Goal: Task Accomplishment & Management: Complete application form

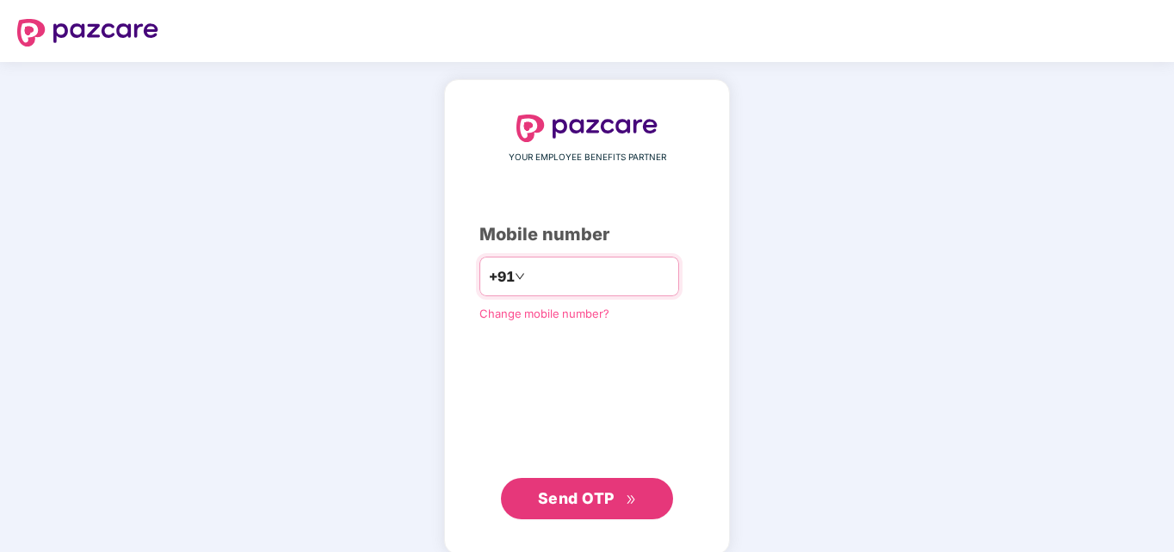
type input "**********"
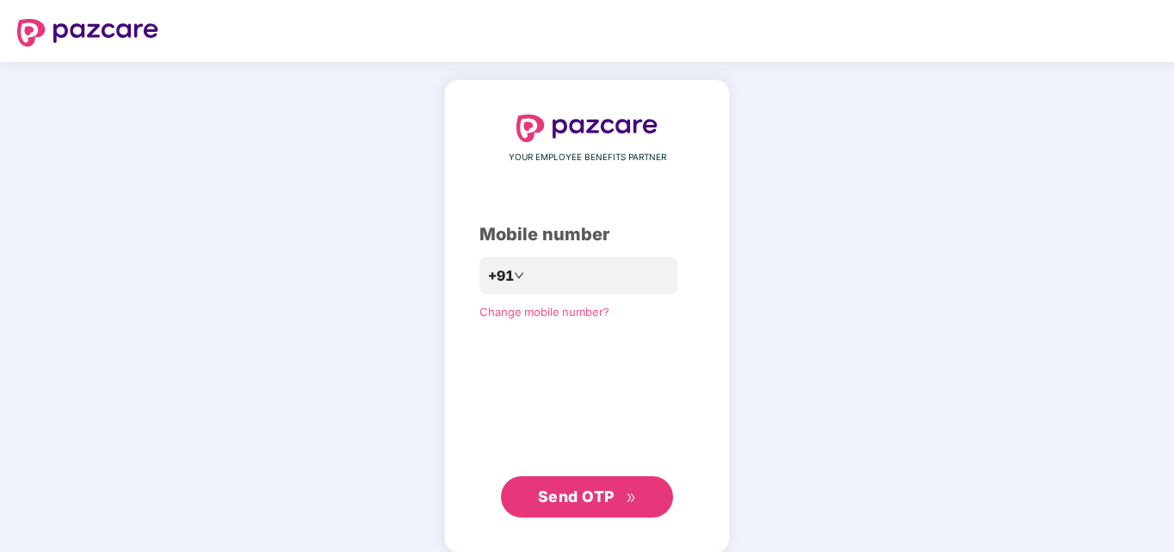
click at [600, 494] on span "Send OTP" at bounding box center [576, 496] width 77 height 18
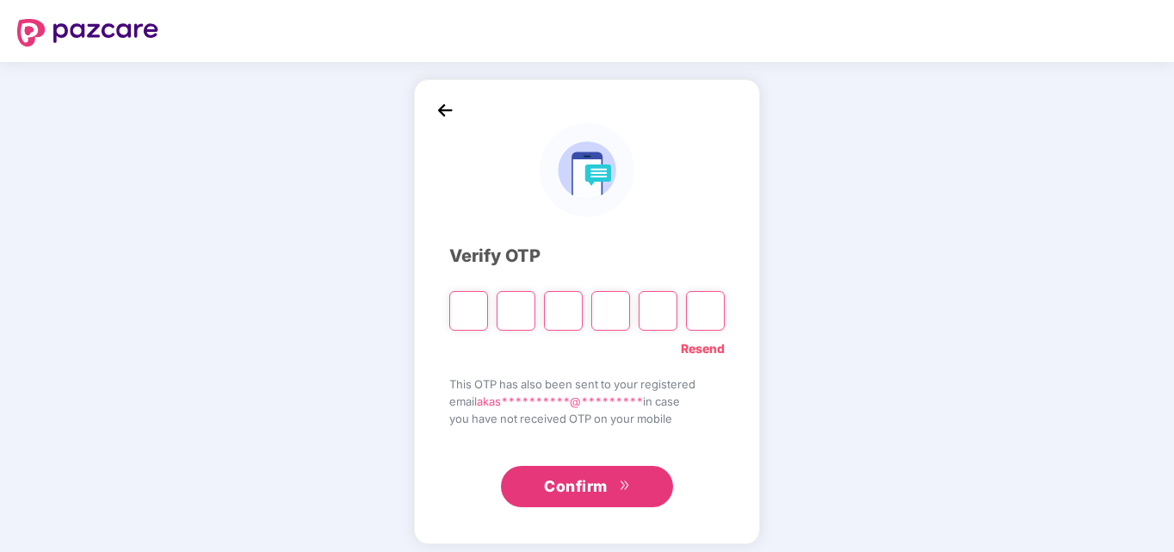
click at [600, 494] on span "Confirm" at bounding box center [576, 486] width 64 height 24
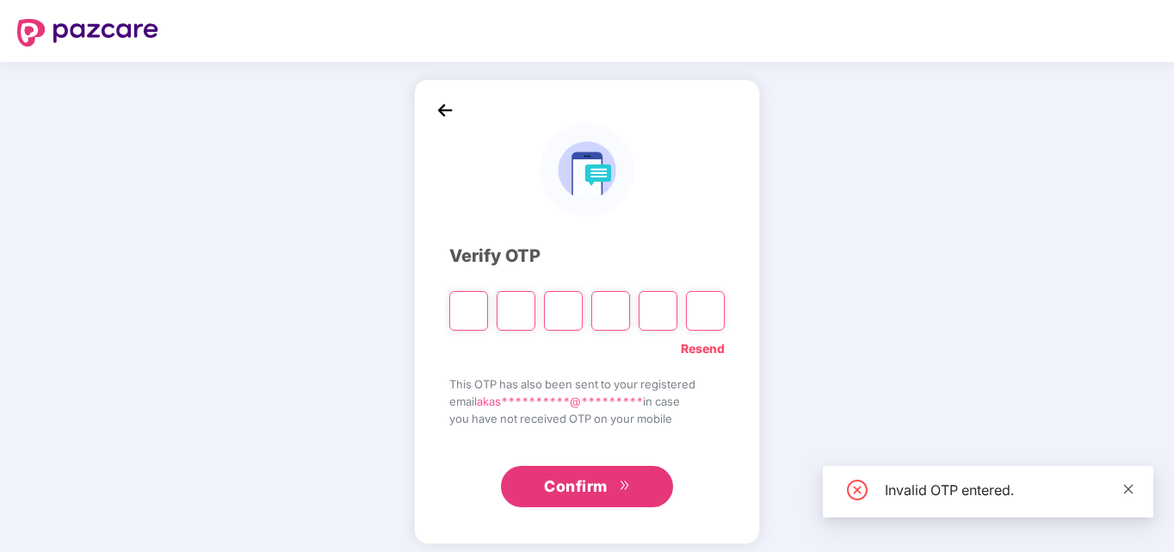
click at [1127, 488] on icon "close" at bounding box center [1128, 489] width 12 height 12
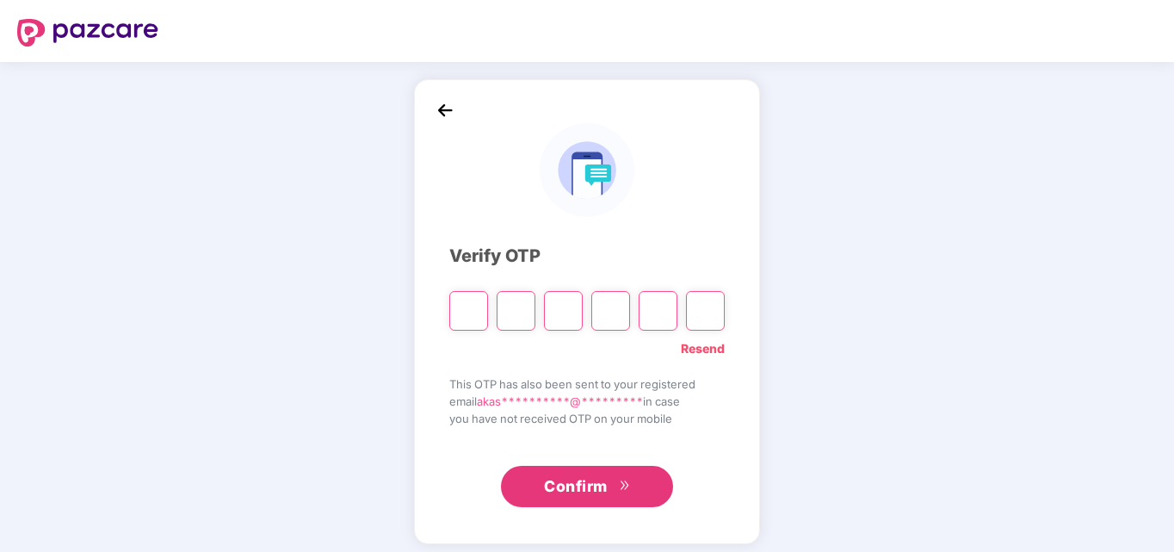
click at [998, 355] on div "**********" at bounding box center [587, 311] width 1174 height 499
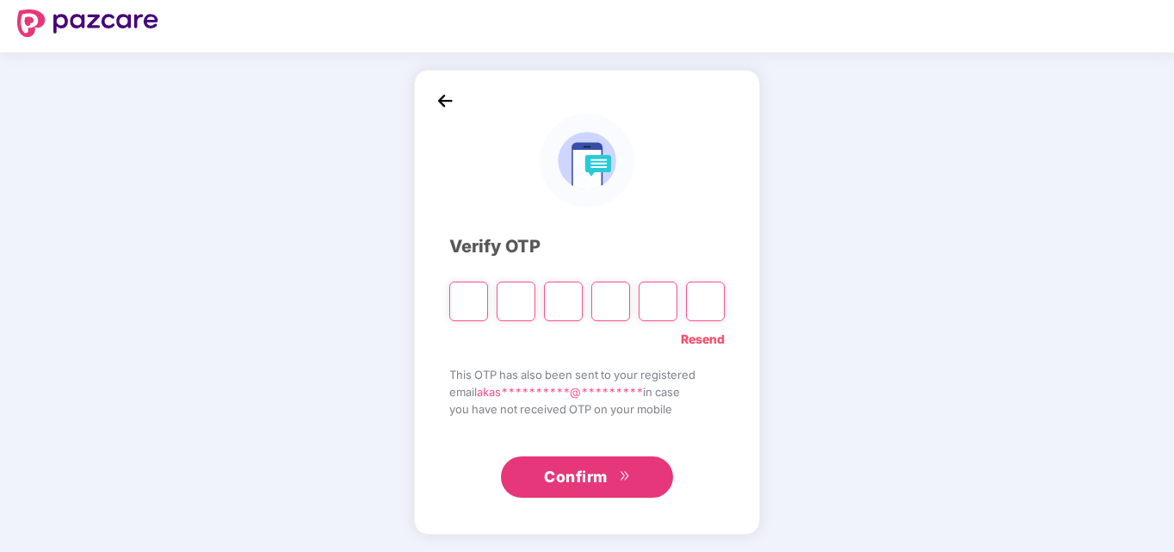
click at [704, 341] on link "Resend" at bounding box center [703, 339] width 44 height 19
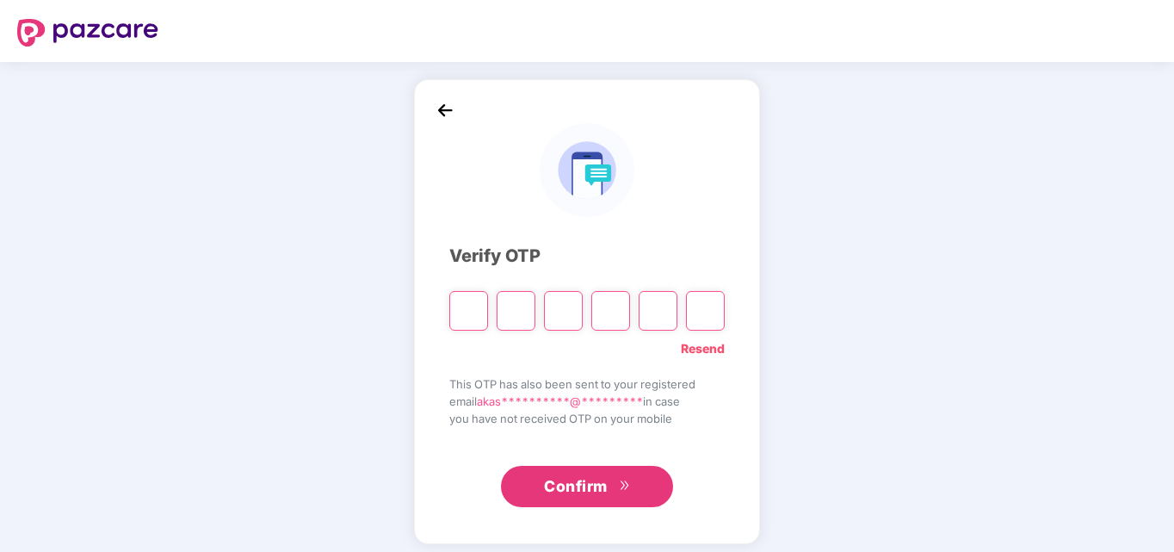
click at [699, 343] on link "Resend" at bounding box center [703, 348] width 44 height 19
click at [463, 312] on input "Please enter verification code. Digit 1" at bounding box center [468, 311] width 39 height 40
type input "*"
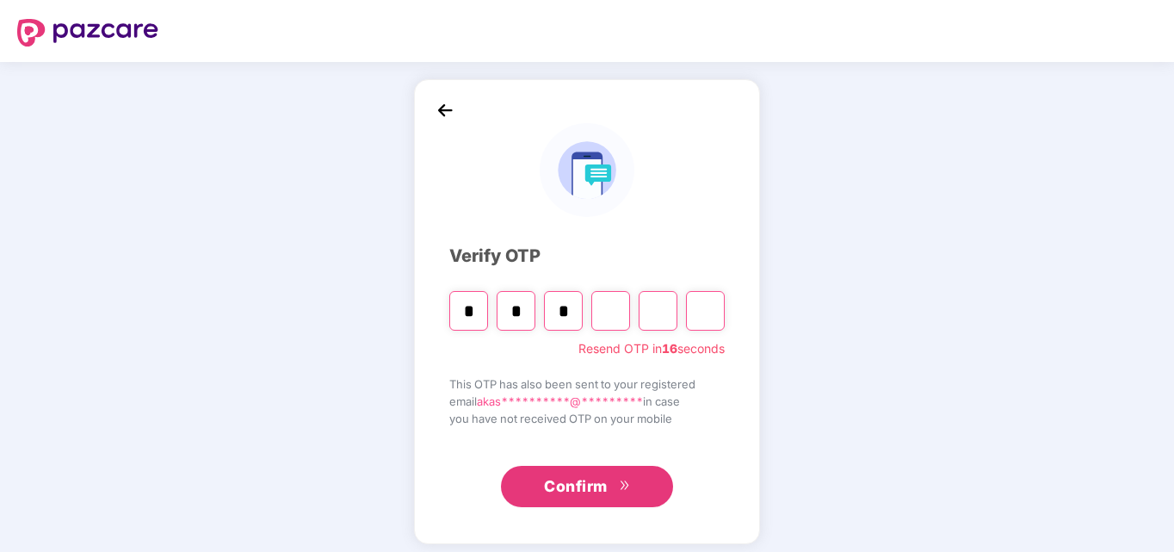
type input "*"
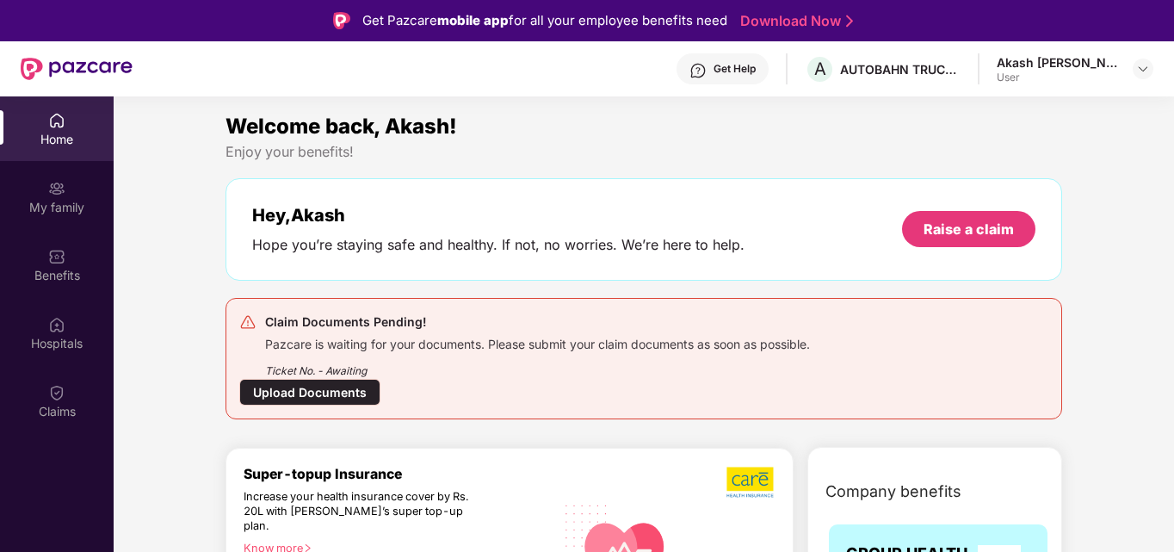
click at [318, 387] on div "Upload Documents" at bounding box center [309, 392] width 141 height 27
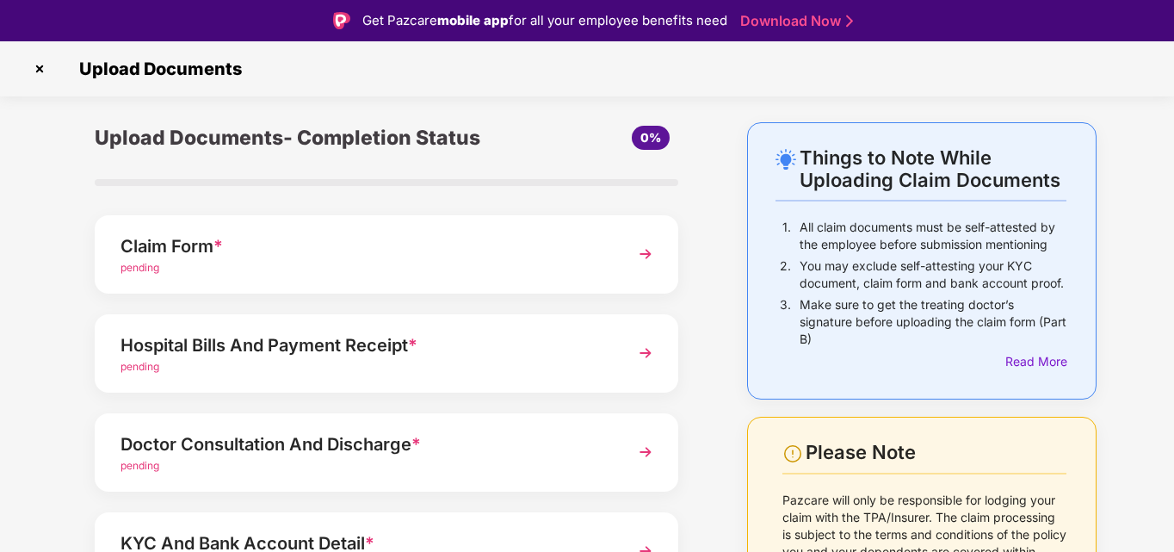
click at [263, 253] on div "Claim Form *" at bounding box center [364, 246] width 487 height 28
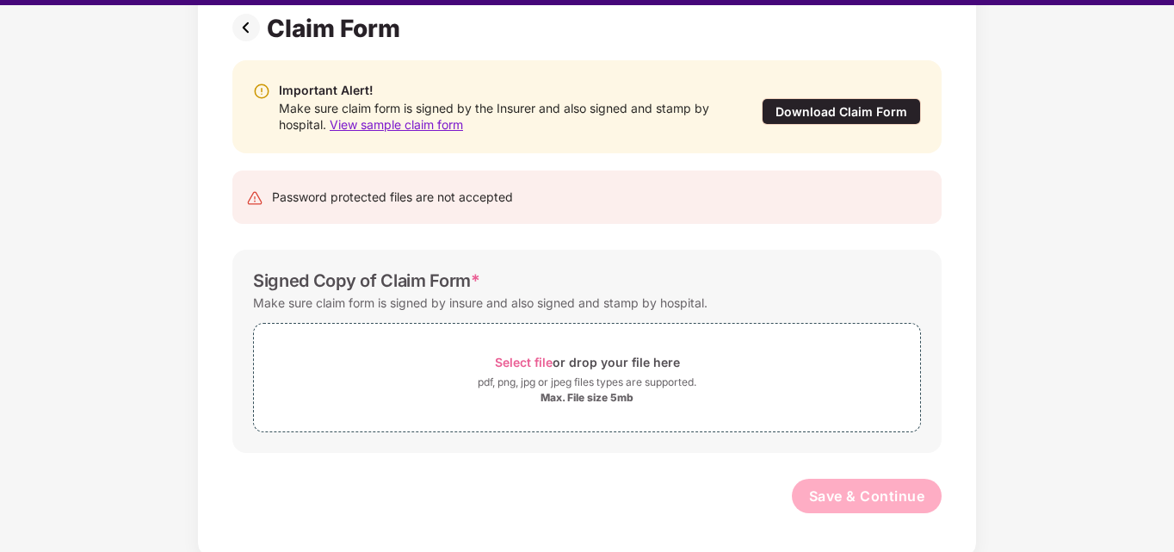
scroll to position [41, 0]
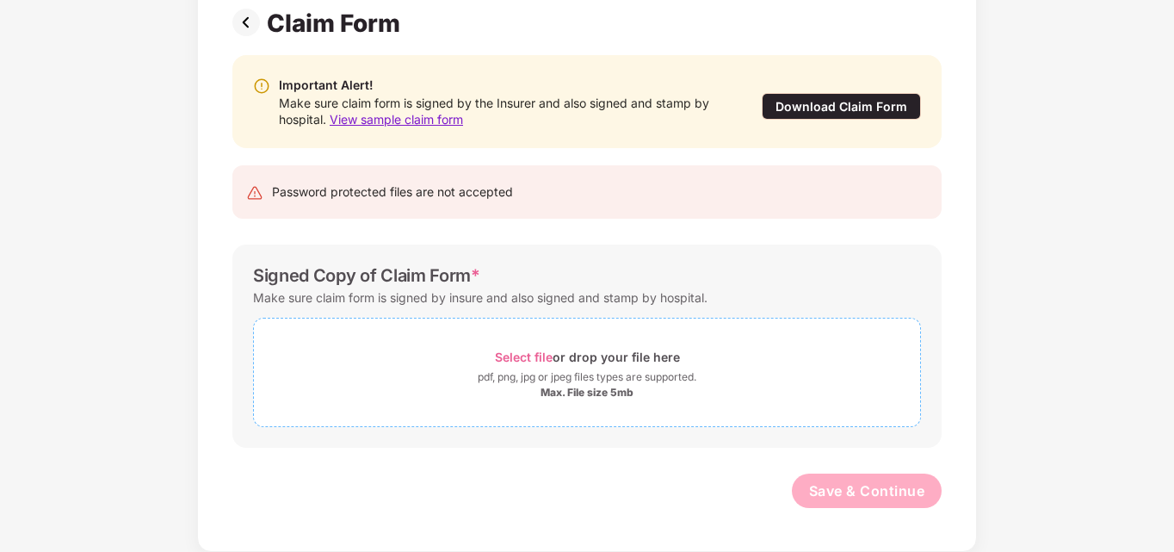
click at [586, 388] on div "Max. File size 5mb" at bounding box center [587, 393] width 93 height 14
click at [566, 386] on div "Max. File size 5mb" at bounding box center [587, 393] width 93 height 14
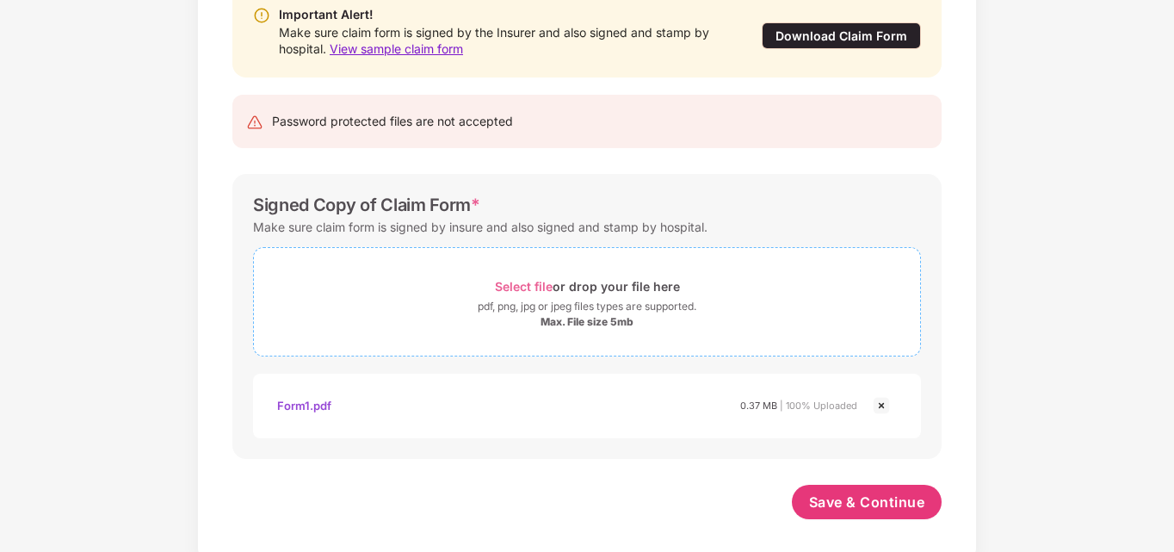
scroll to position [212, 0]
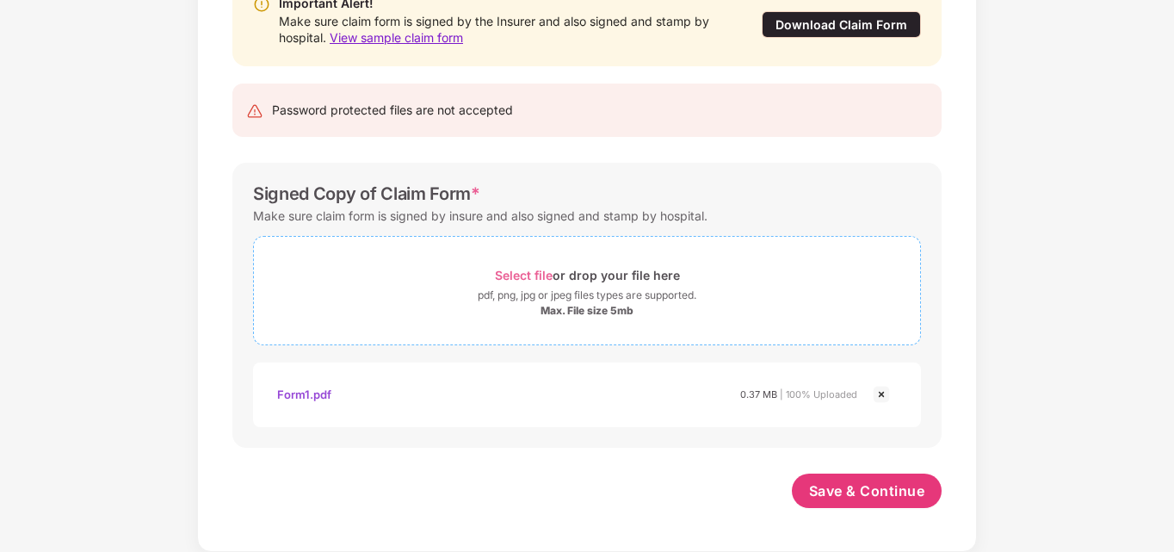
click at [625, 304] on div "Max. File size 5mb" at bounding box center [587, 311] width 93 height 14
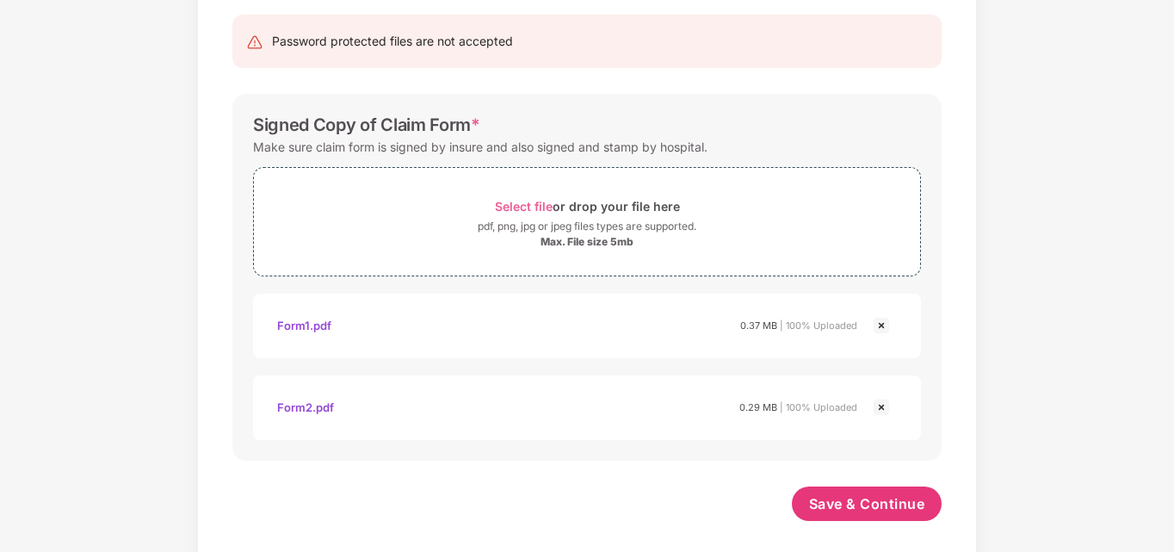
scroll to position [294, 0]
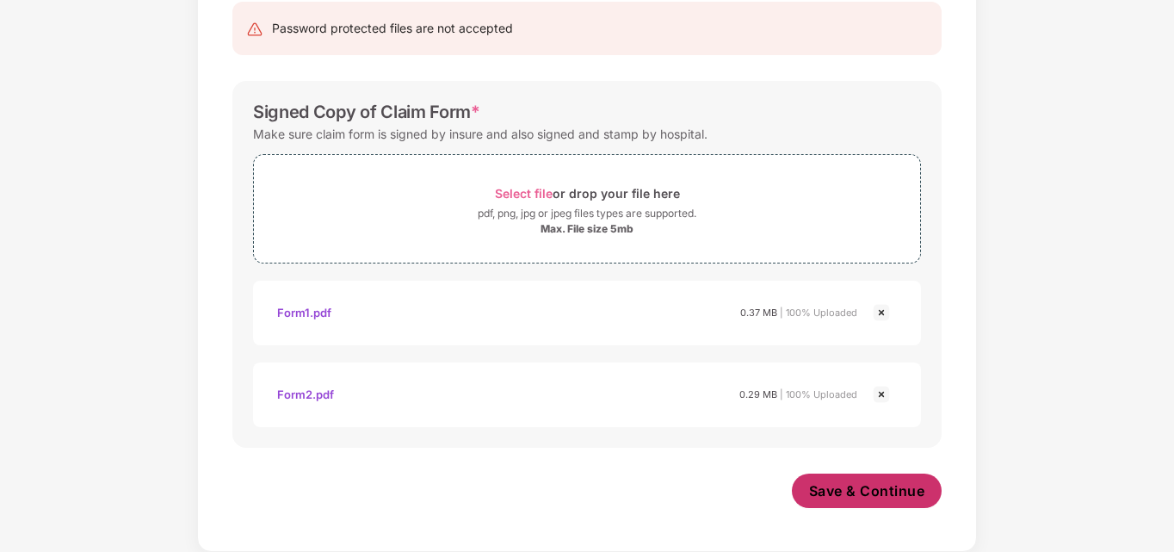
click at [824, 493] on span "Save & Continue" at bounding box center [867, 490] width 116 height 19
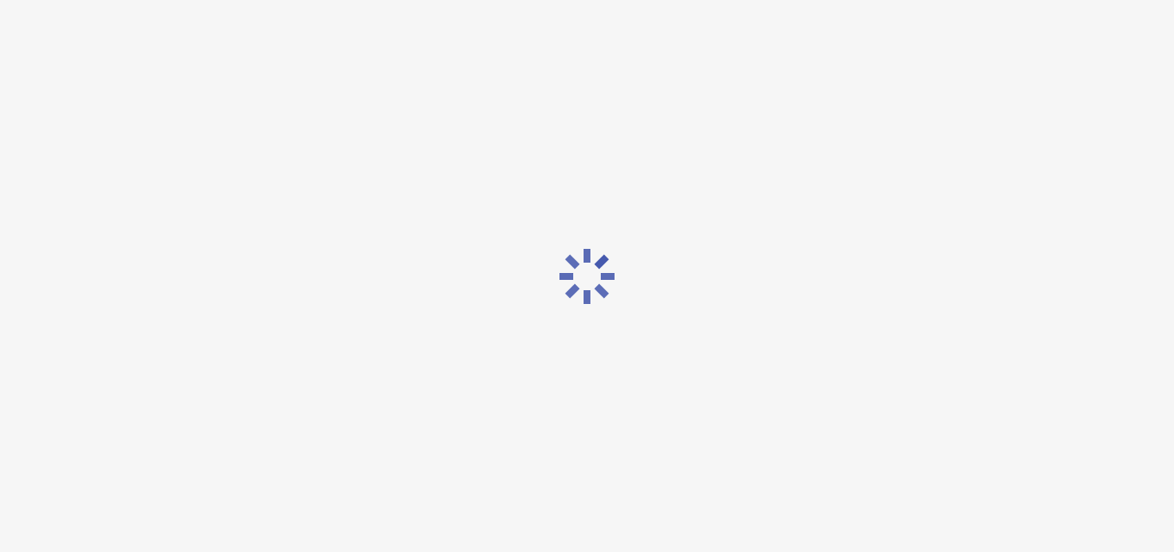
scroll to position [0, 0]
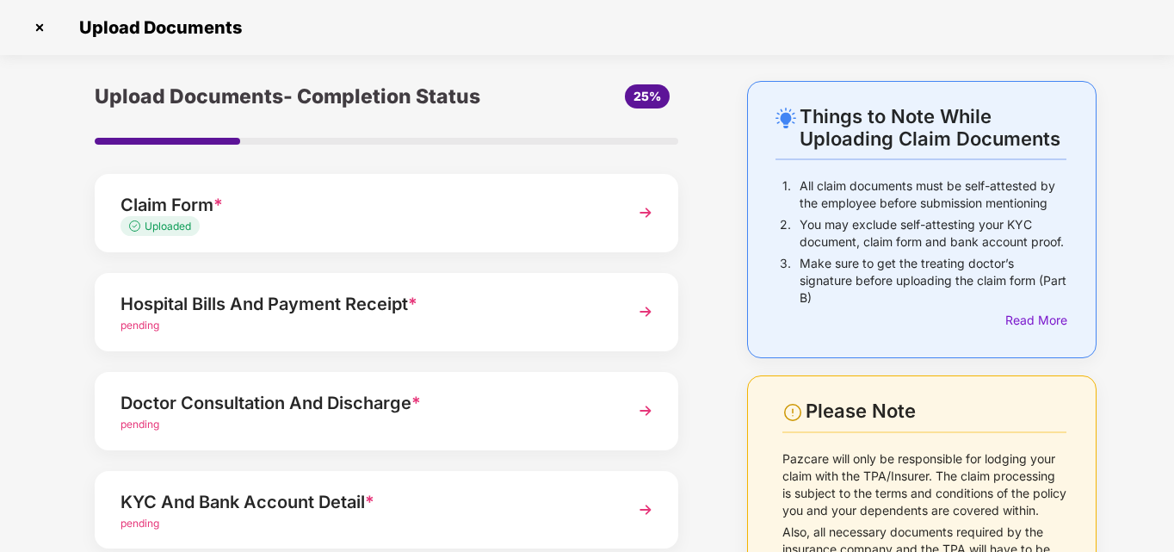
click at [287, 318] on div "pending" at bounding box center [364, 326] width 487 height 16
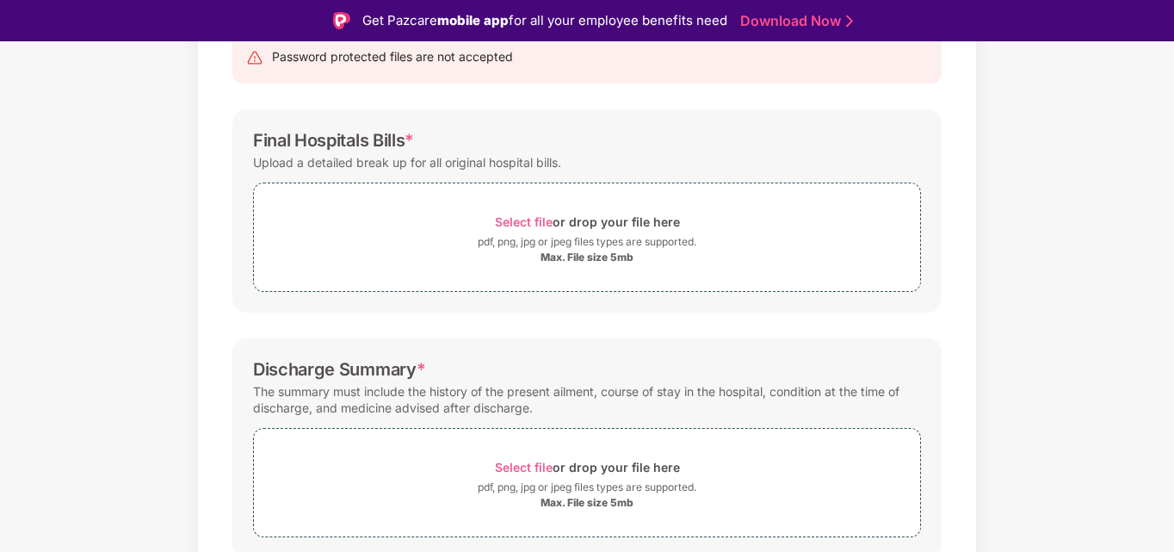
scroll to position [205, 0]
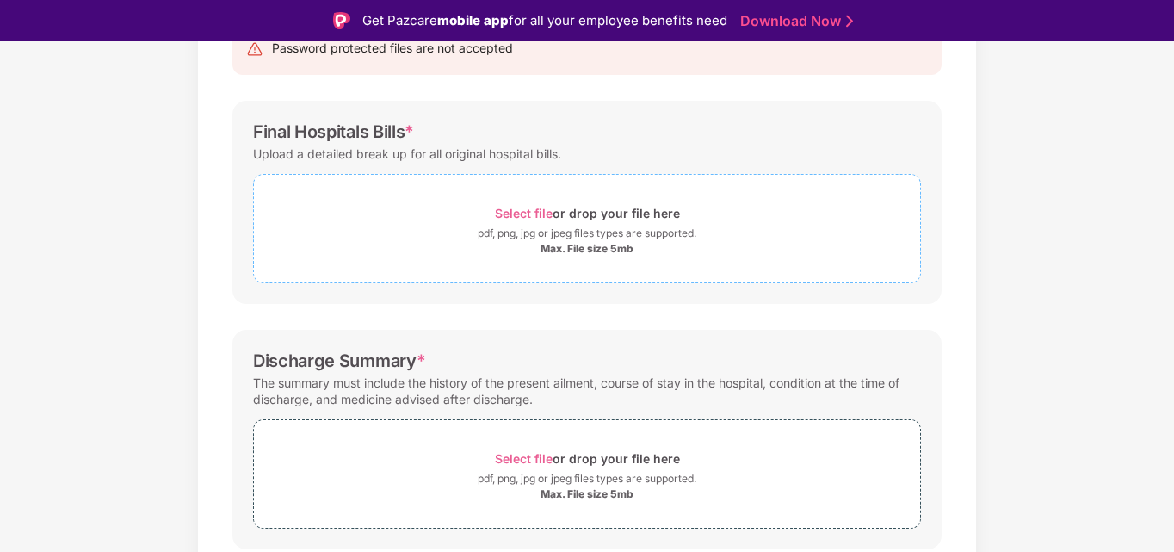
click at [563, 251] on div "Max. File size 5mb" at bounding box center [587, 249] width 93 height 14
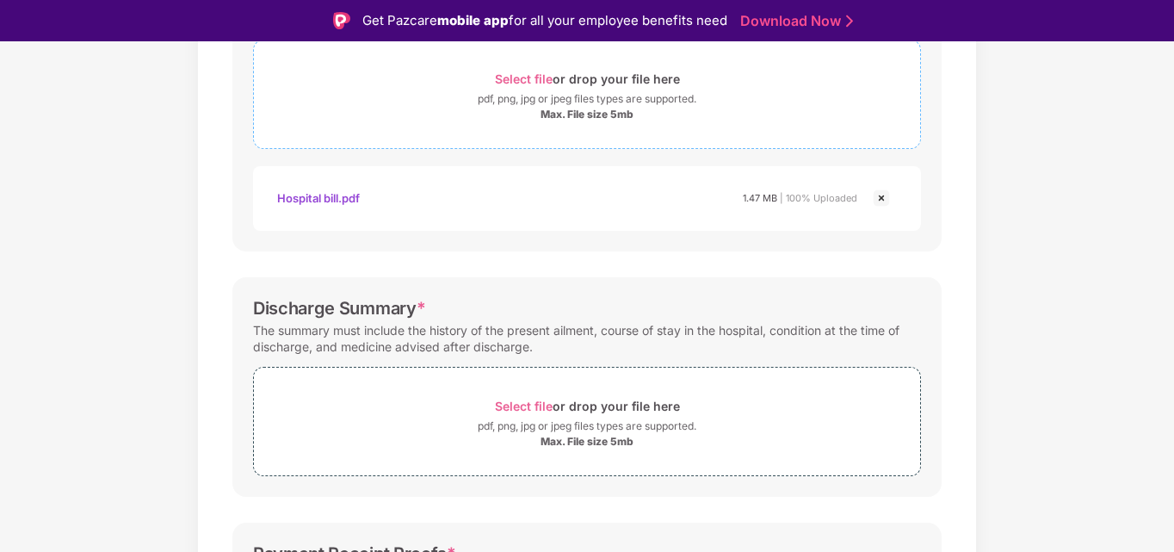
scroll to position [343, 0]
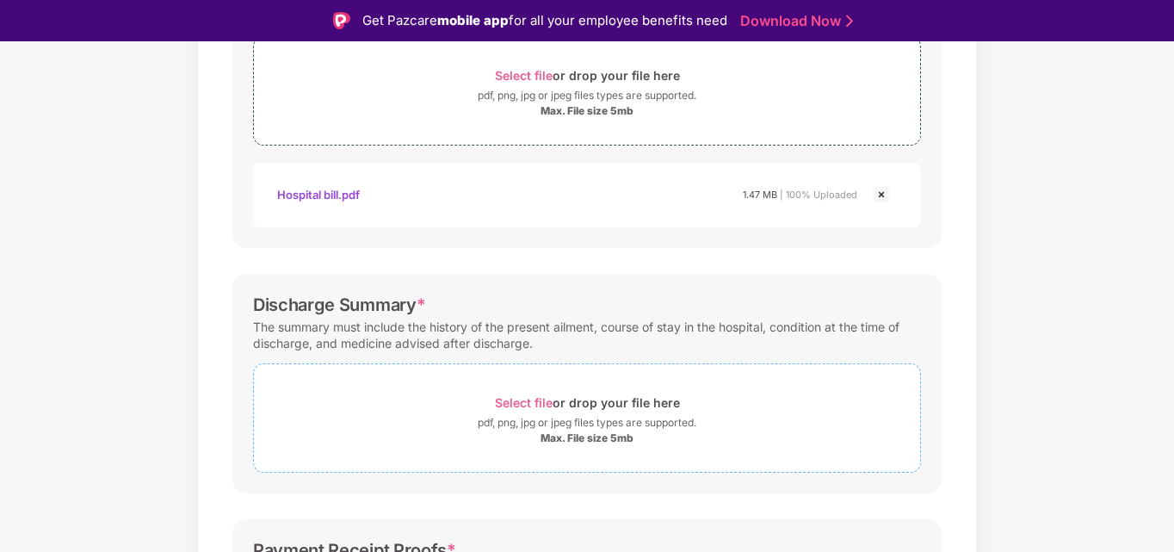
click at [513, 444] on div "Max. File size 5mb" at bounding box center [587, 438] width 666 height 14
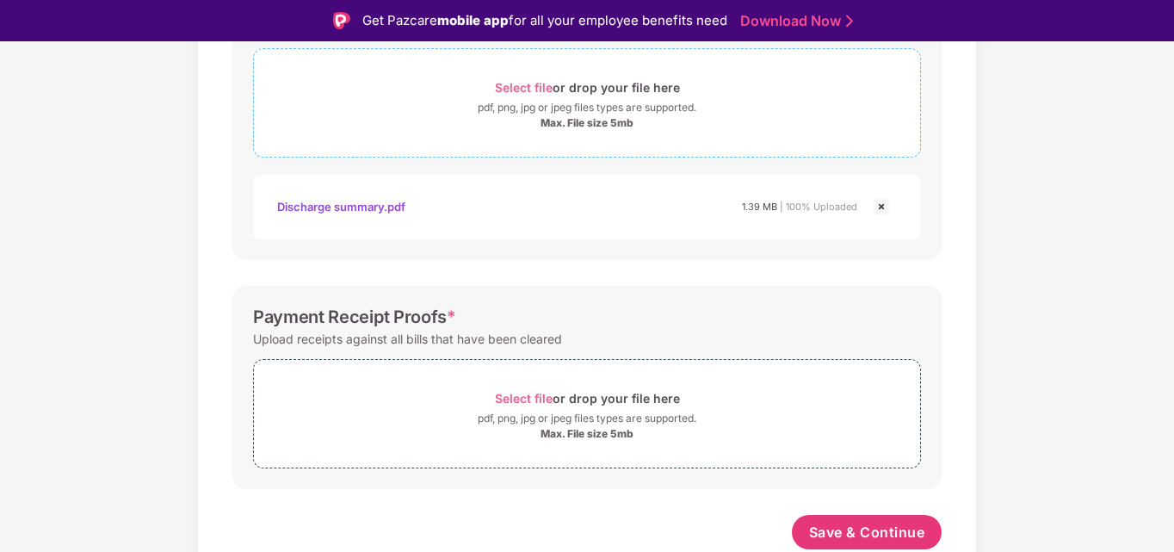
scroll to position [658, 0]
click at [462, 433] on div "Max. File size 5mb" at bounding box center [587, 434] width 666 height 14
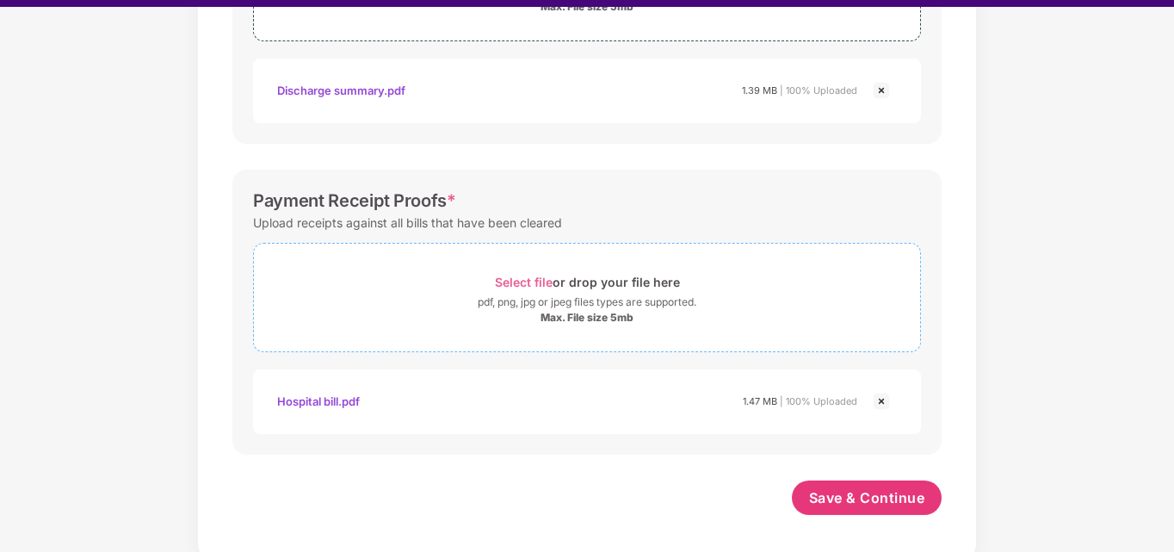
scroll to position [41, 0]
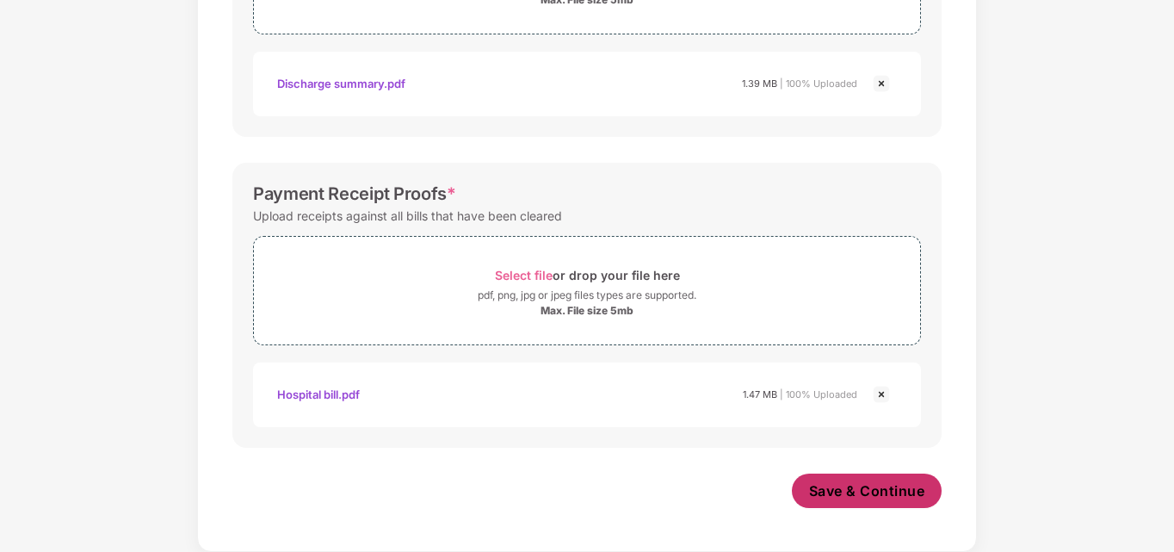
click at [864, 485] on span "Save & Continue" at bounding box center [867, 490] width 116 height 19
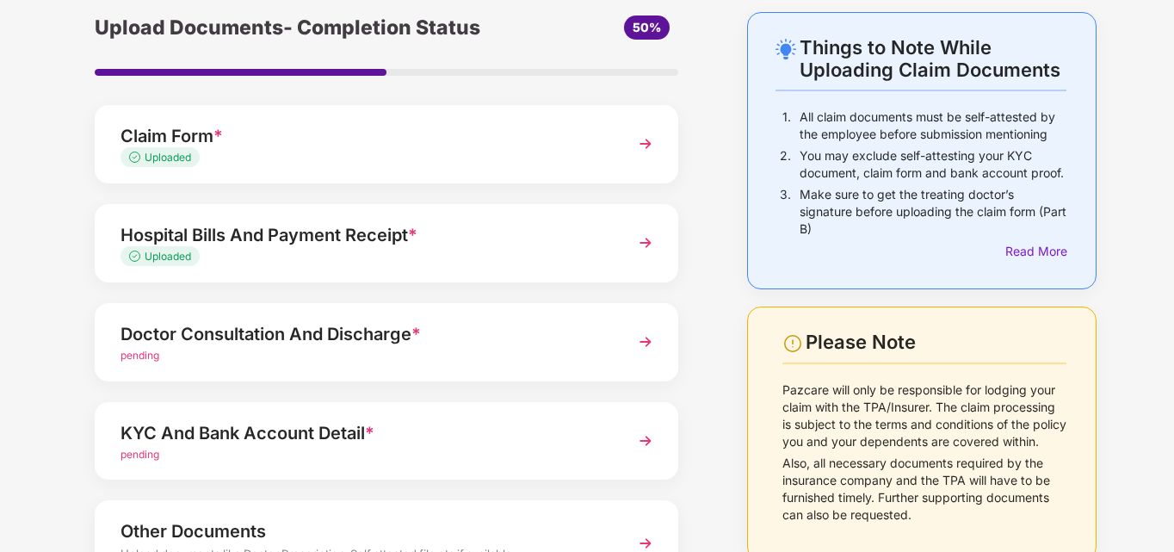
scroll to position [103, 0]
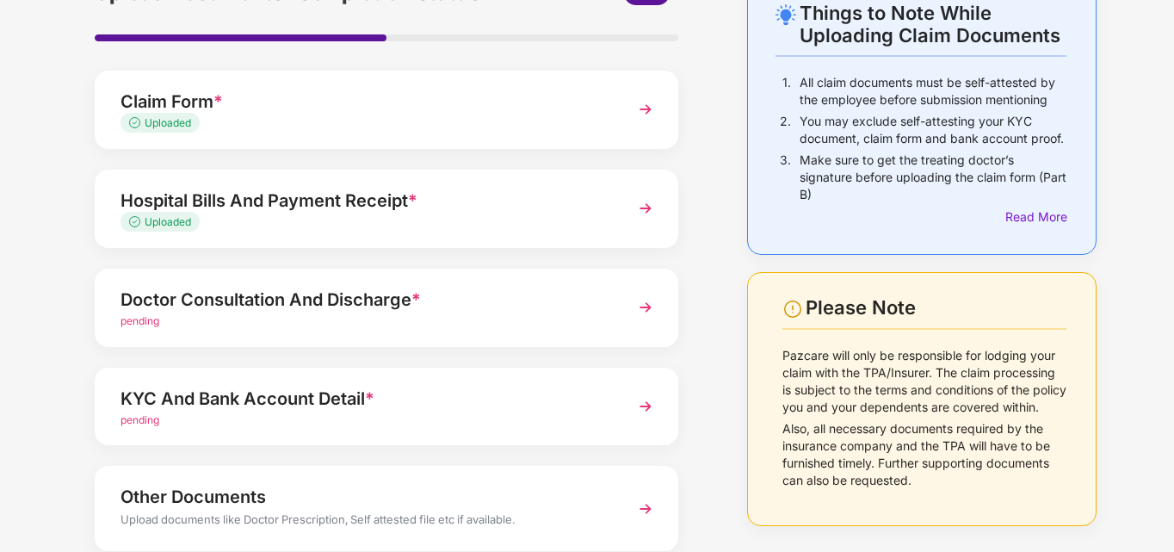
click at [257, 314] on div "pending" at bounding box center [364, 321] width 487 height 16
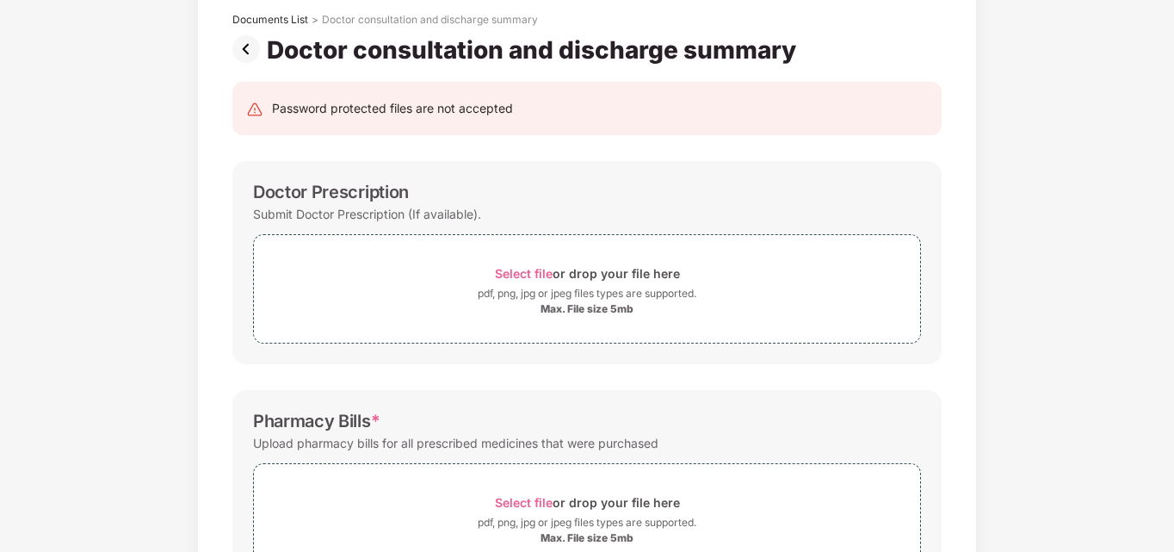
scroll to position [0, 0]
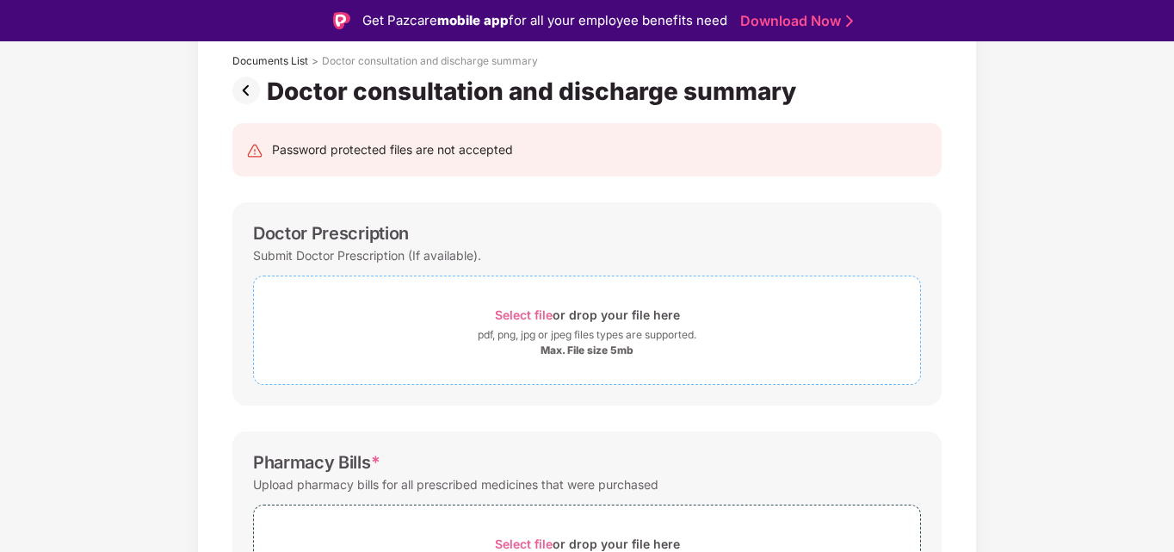
click at [555, 348] on div "Max. File size 5mb" at bounding box center [587, 350] width 93 height 14
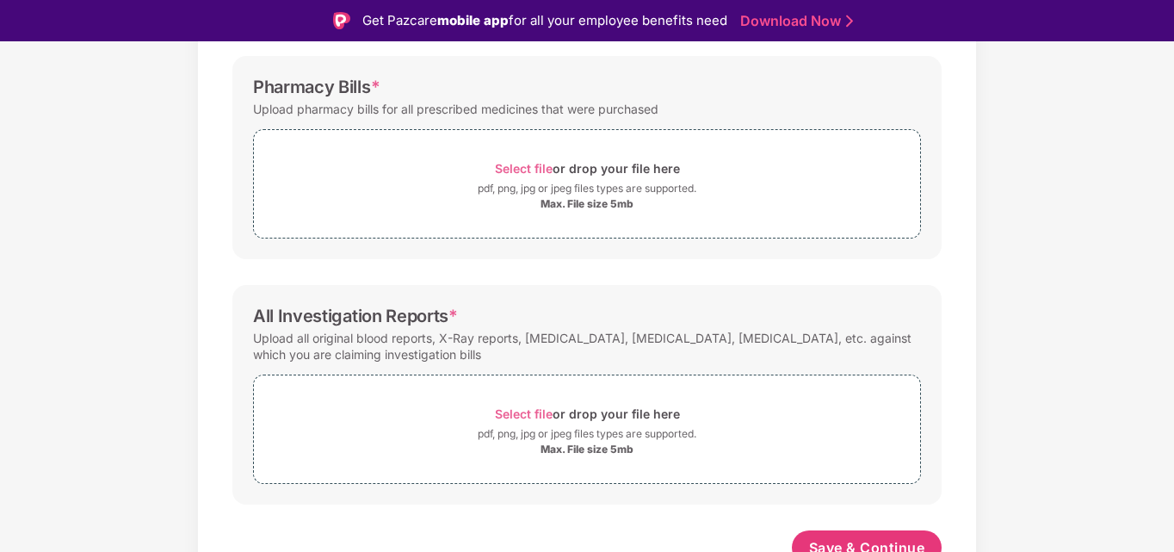
scroll to position [576, 0]
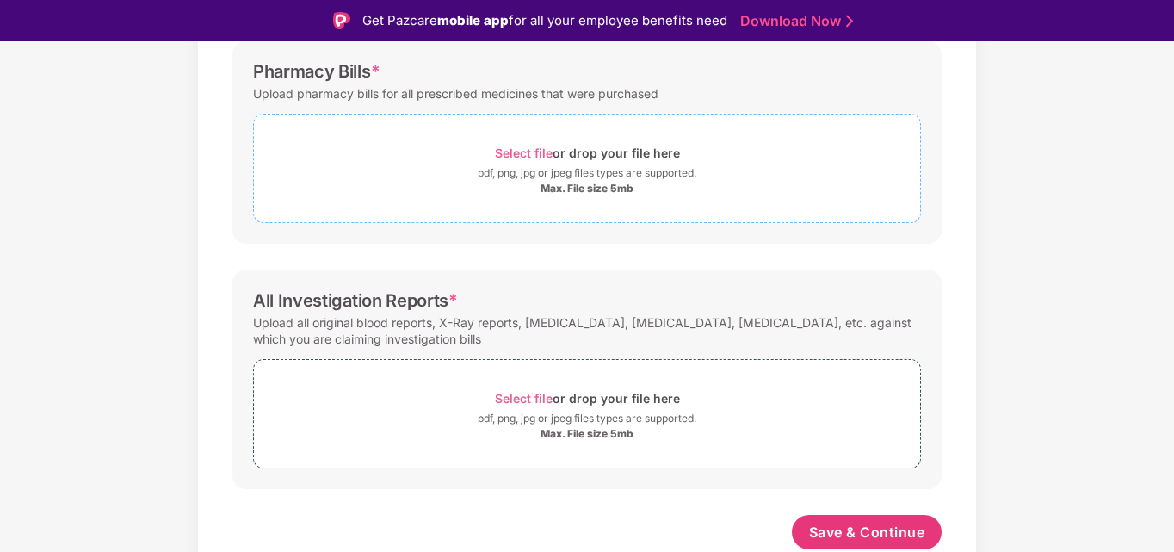
click at [516, 143] on div "Select file or drop your file here" at bounding box center [587, 152] width 185 height 23
click at [515, 403] on span "Select file" at bounding box center [524, 398] width 58 height 15
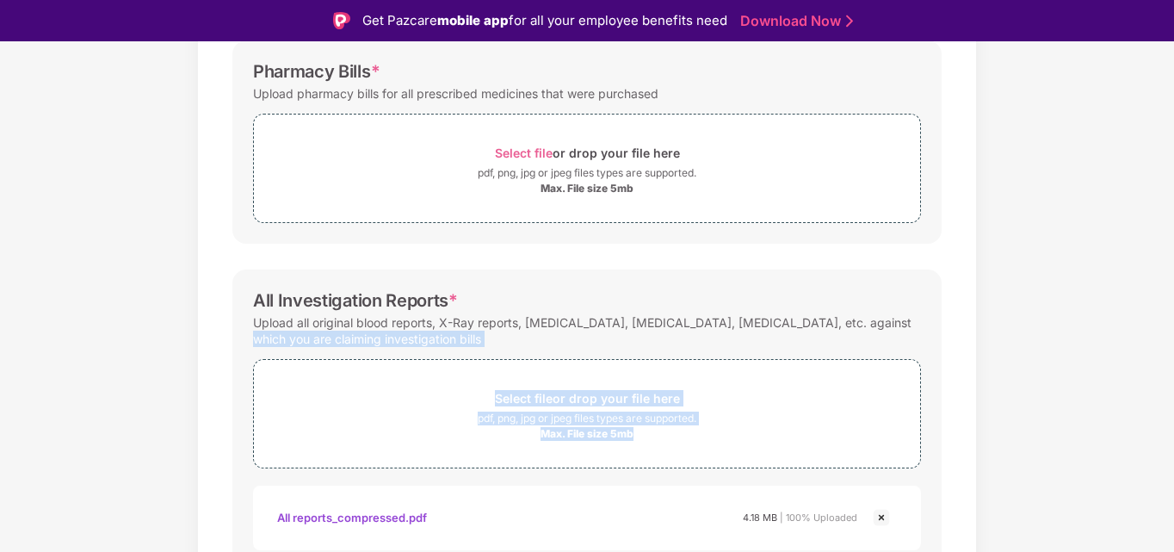
drag, startPoint x: 1165, startPoint y: 327, endPoint x: 1172, endPoint y: 350, distance: 24.2
click at [1172, 350] on div "Upload Documents Documents List > Doctor consultation and discharge summary Doc…" at bounding box center [587, 317] width 1174 height 552
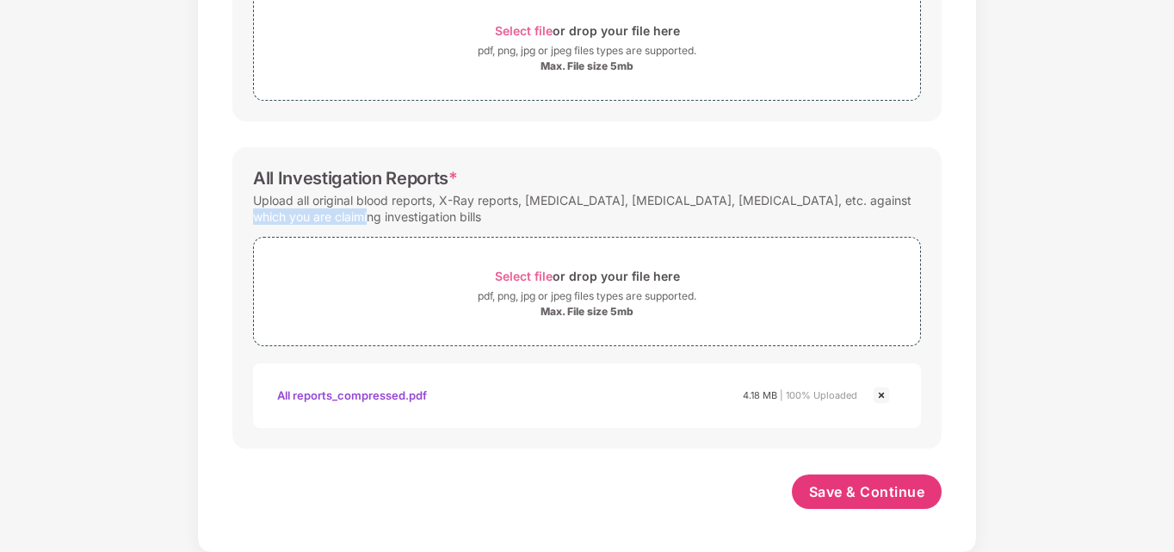
scroll to position [658, 0]
click at [838, 497] on span "Save & Continue" at bounding box center [867, 490] width 116 height 19
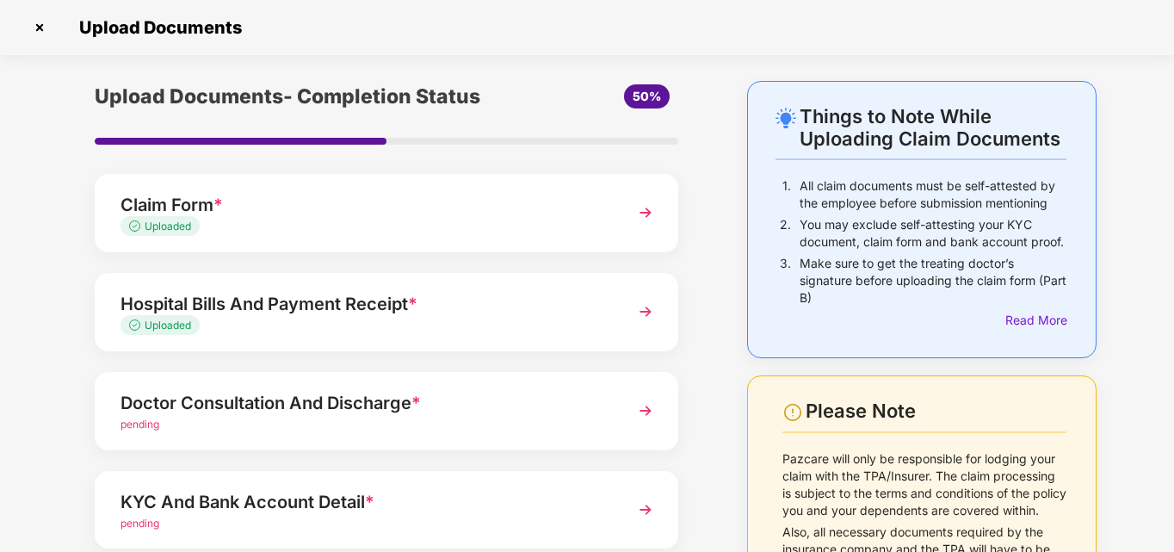
click at [393, 445] on div "Doctor Consultation And Discharge * pending" at bounding box center [387, 411] width 584 height 78
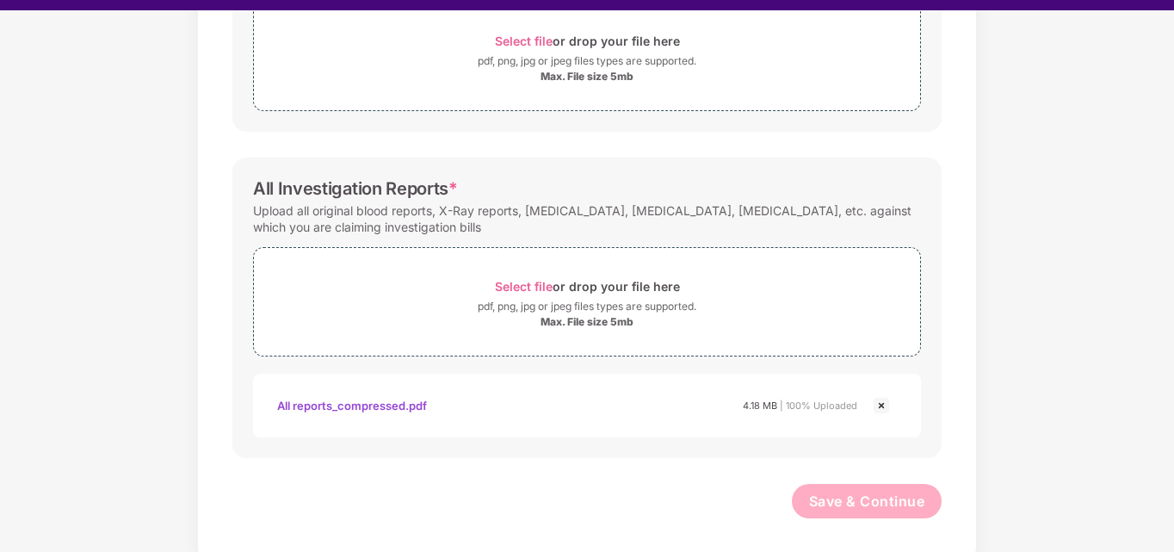
scroll to position [41, 0]
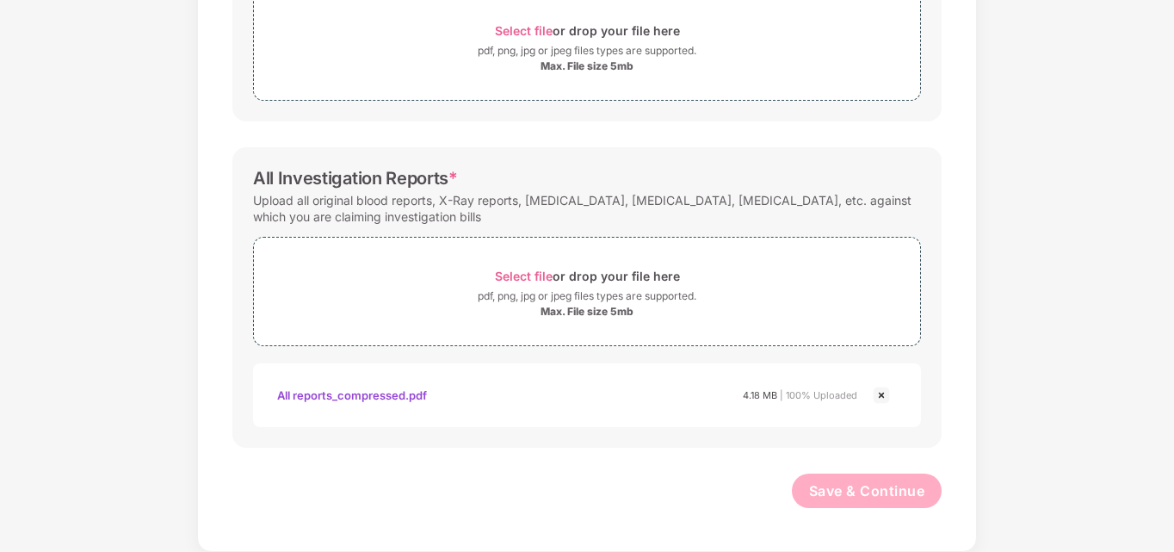
drag, startPoint x: 981, startPoint y: 118, endPoint x: 953, endPoint y: 83, distance: 44.6
click at [953, 83] on div "Password protected files are not accepted Doctor Prescription Submit Doctor Pre…" at bounding box center [587, 27] width 761 height 1030
click at [536, 25] on span "Select file" at bounding box center [524, 30] width 58 height 15
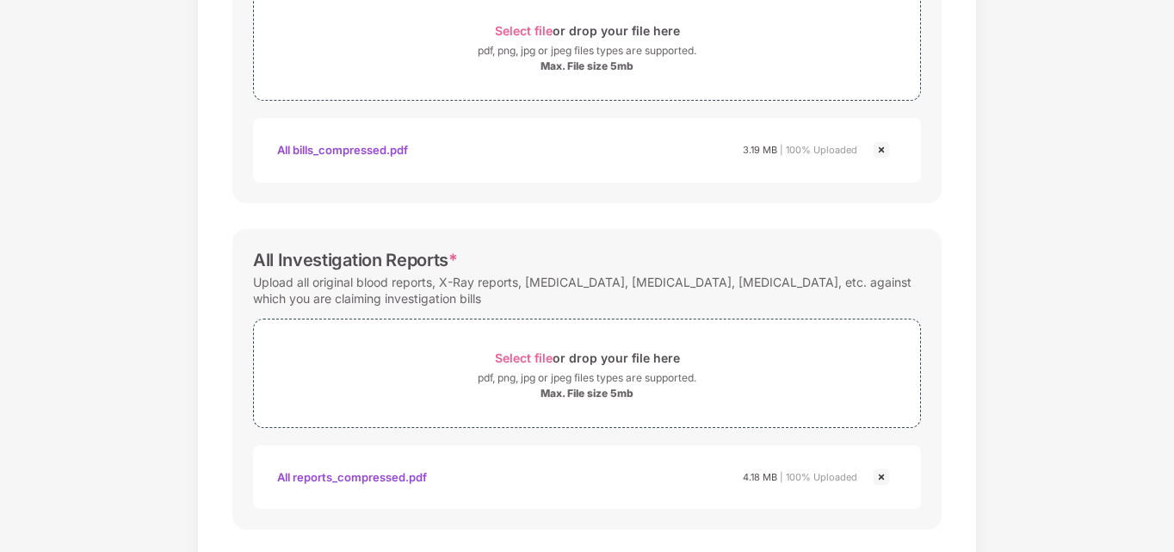
click at [956, 243] on div "Password protected files are not accepted Doctor Prescription Submit Doctor Pre…" at bounding box center [587, 68] width 761 height 1112
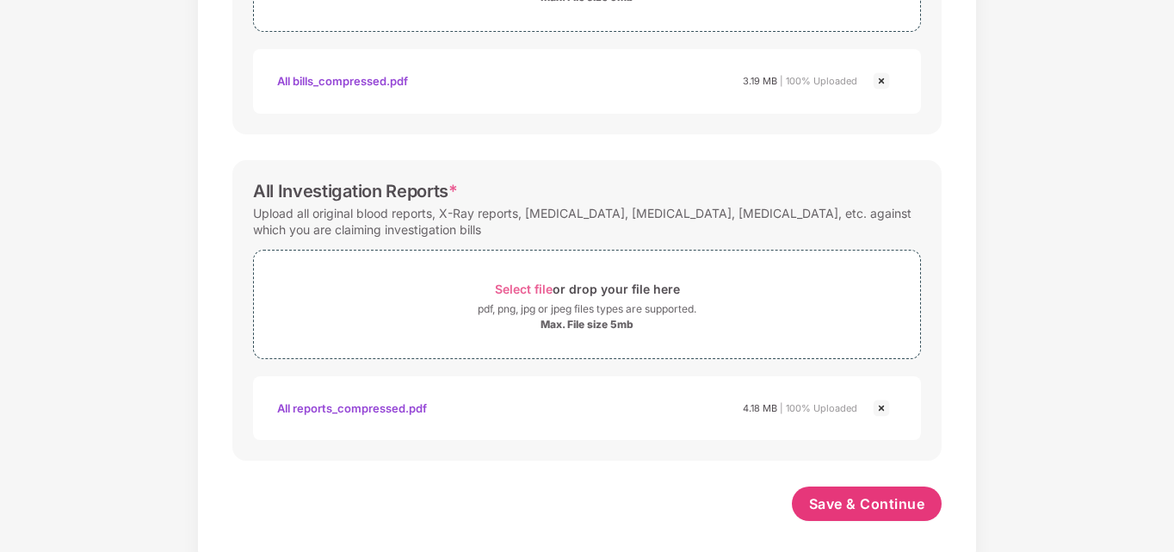
scroll to position [738, 0]
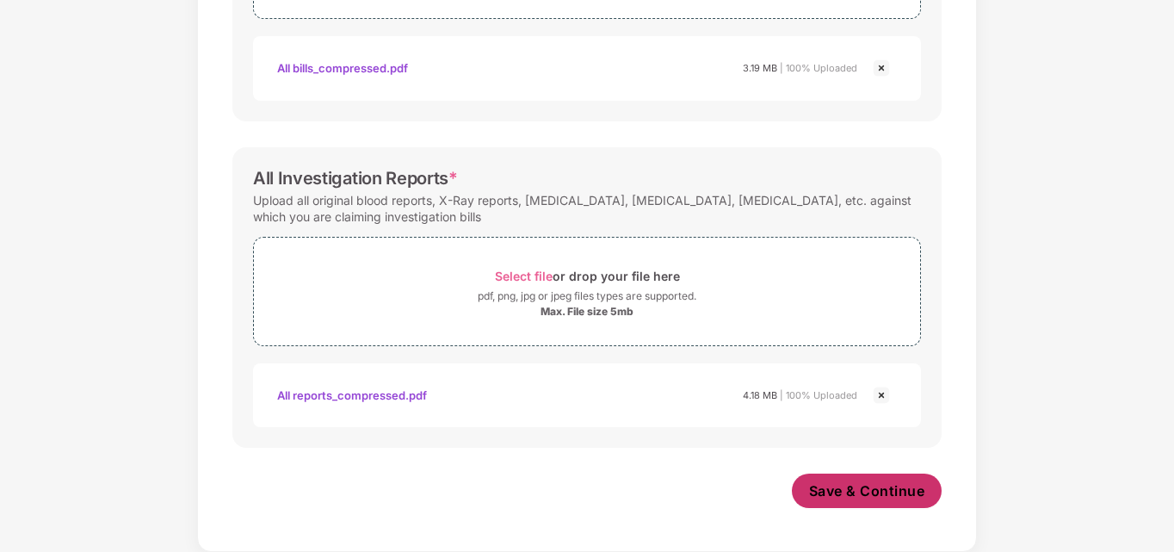
click at [859, 486] on span "Save & Continue" at bounding box center [867, 490] width 116 height 19
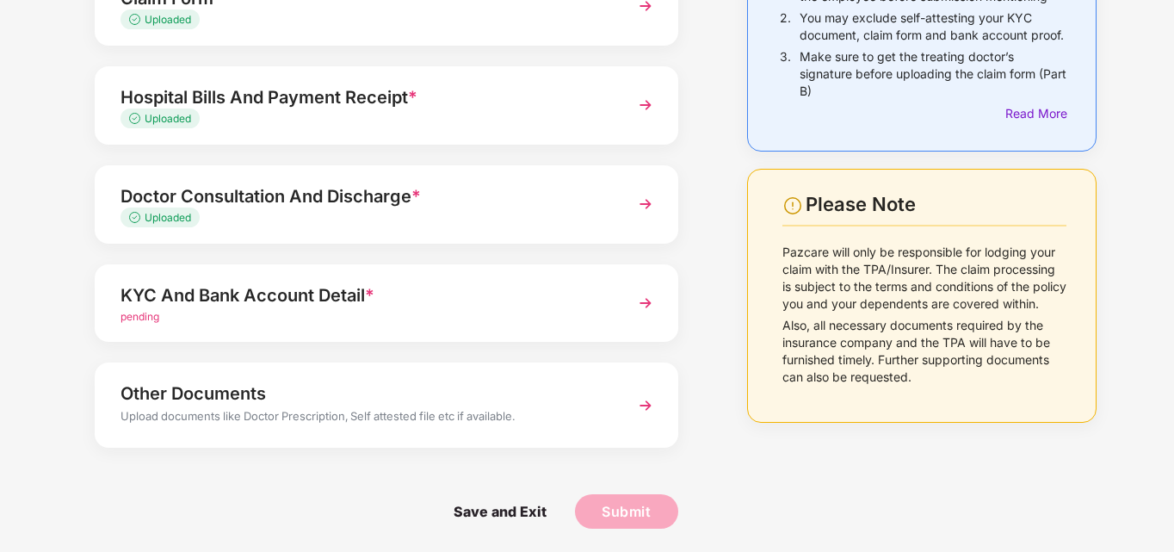
scroll to position [209, 0]
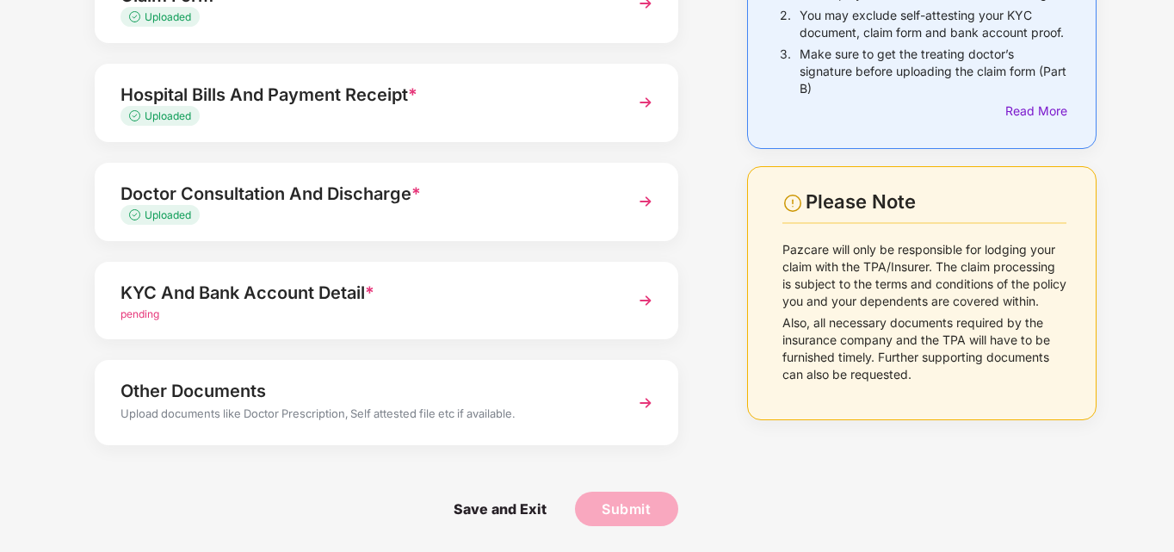
click at [566, 300] on div "KYC And Bank Account Detail *" at bounding box center [364, 293] width 487 height 28
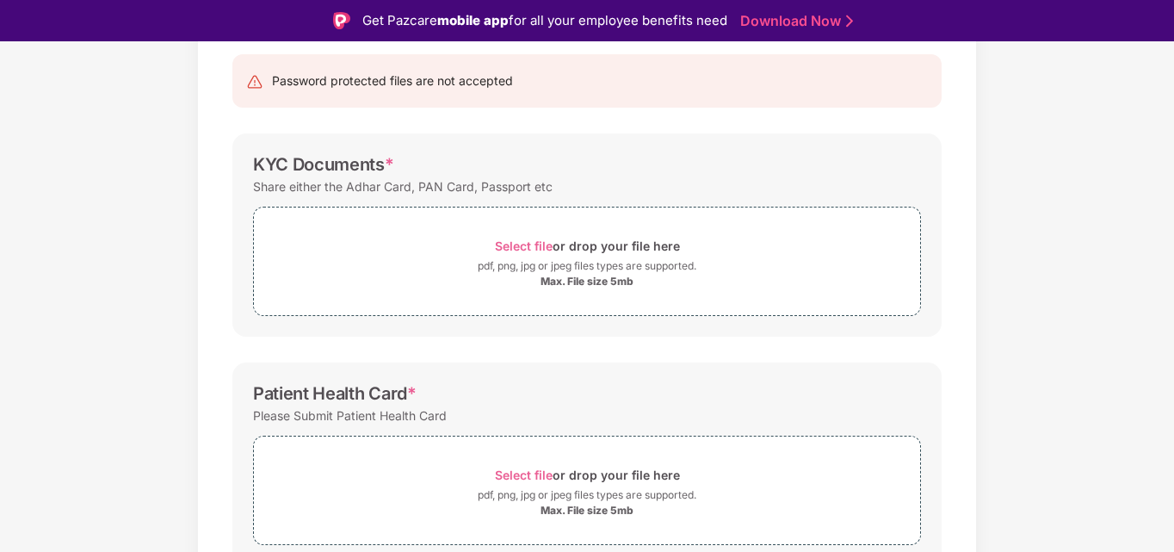
scroll to position [175, 0]
click at [493, 280] on div "Max. File size 5mb" at bounding box center [587, 279] width 666 height 14
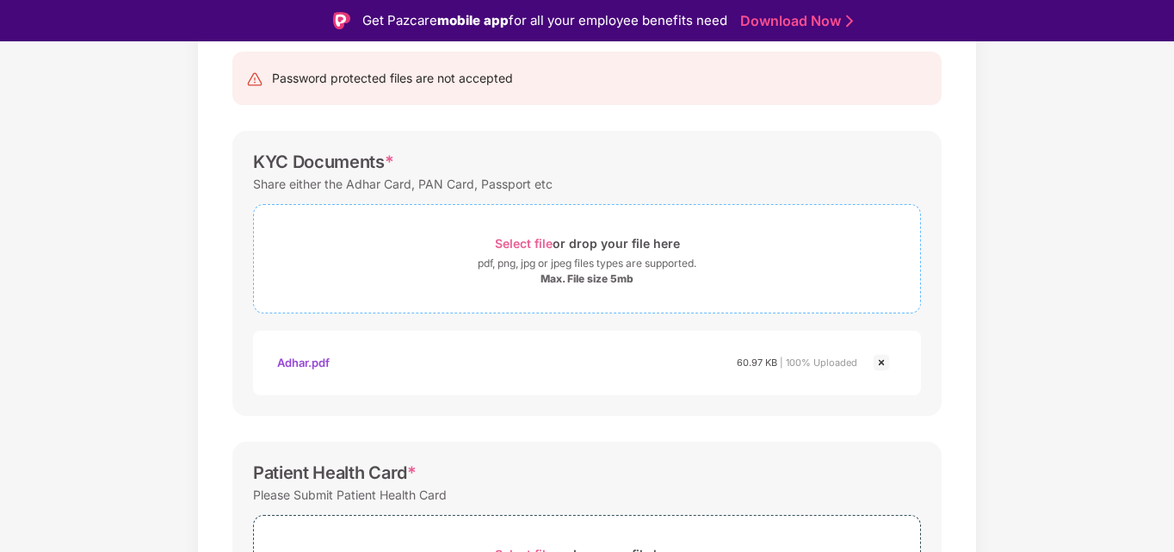
click at [502, 247] on span "Select file" at bounding box center [524, 243] width 58 height 15
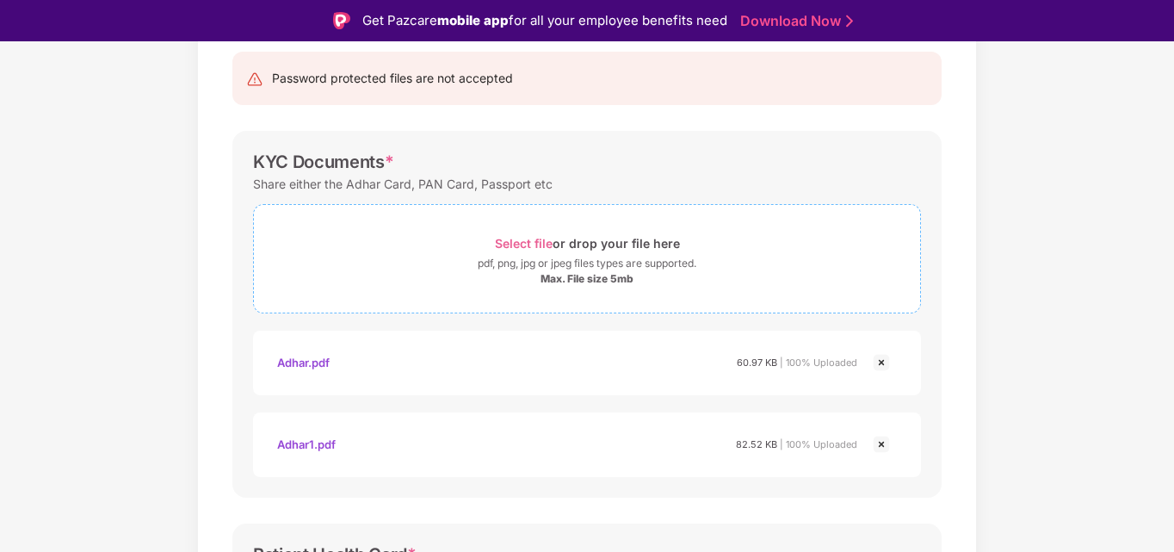
click at [528, 245] on span "Select file" at bounding box center [524, 243] width 58 height 15
click at [973, 318] on div "Documents List > KYC and Bank Account Detail KYC and Bank Account Detail Passwo…" at bounding box center [587, 544] width 780 height 1194
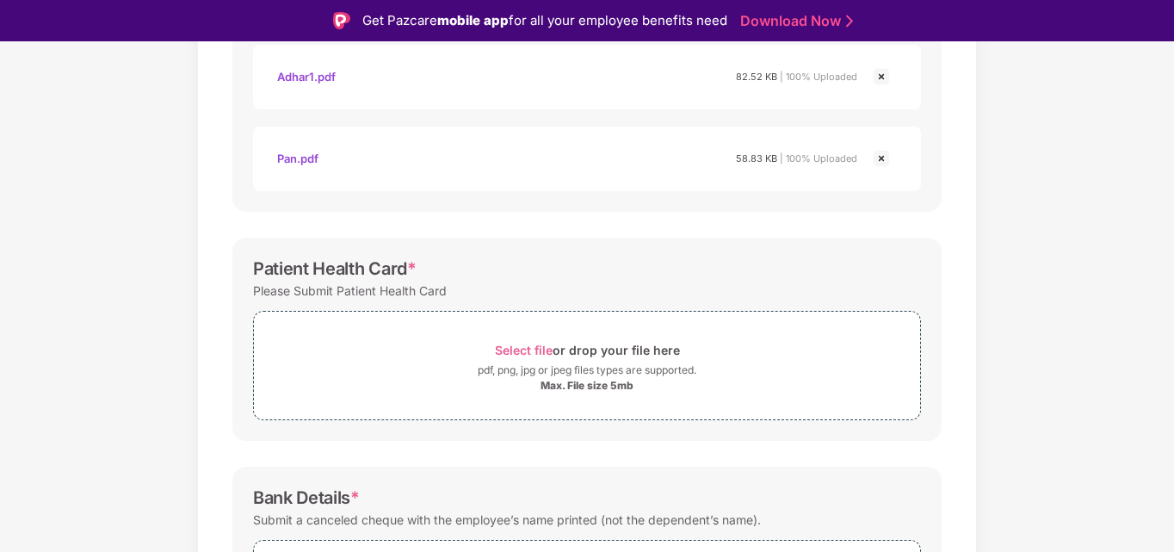
scroll to position [544, 0]
drag, startPoint x: 1169, startPoint y: 350, endPoint x: 1167, endPoint y: 387, distance: 37.1
click at [1167, 387] on div "Documents List > KYC and Bank Account Detail KYC and Bank Account Detail Passwo…" at bounding box center [587, 175] width 1174 height 1194
click at [522, 346] on span "Select file" at bounding box center [524, 348] width 58 height 15
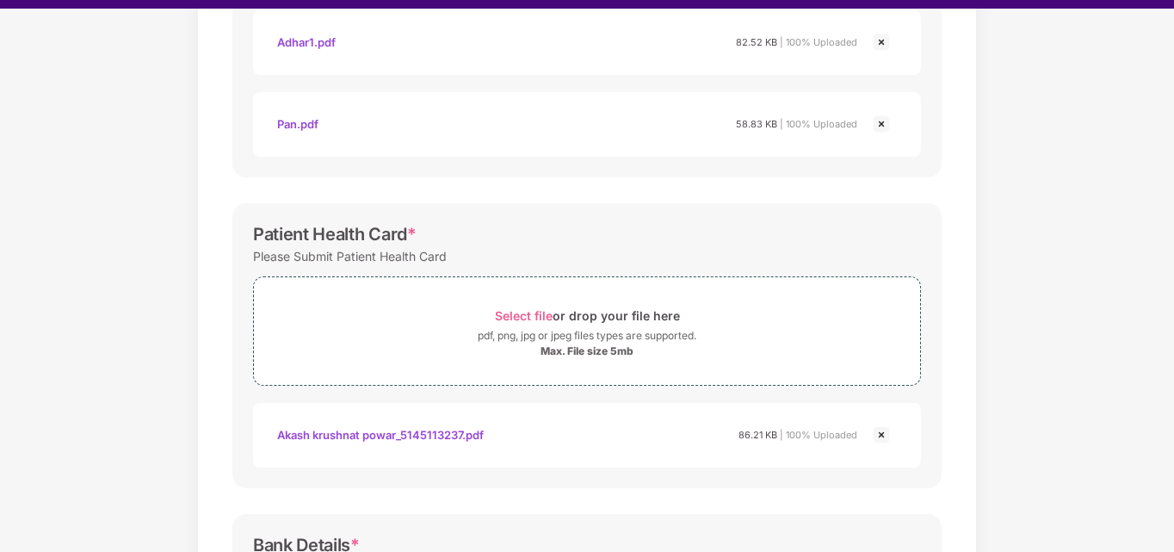
scroll to position [41, 0]
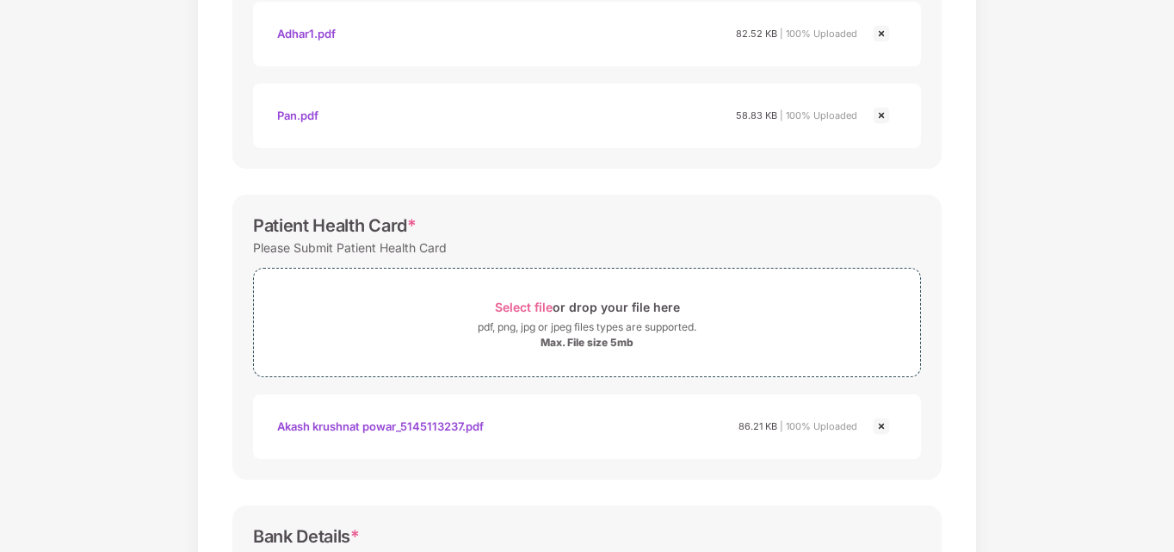
click at [578, 544] on div "Bank Details *" at bounding box center [587, 536] width 668 height 21
click at [1144, 257] on div "Documents List > KYC and Bank Account Detail KYC and Bank Account Detail Passwo…" at bounding box center [587, 175] width 1174 height 1276
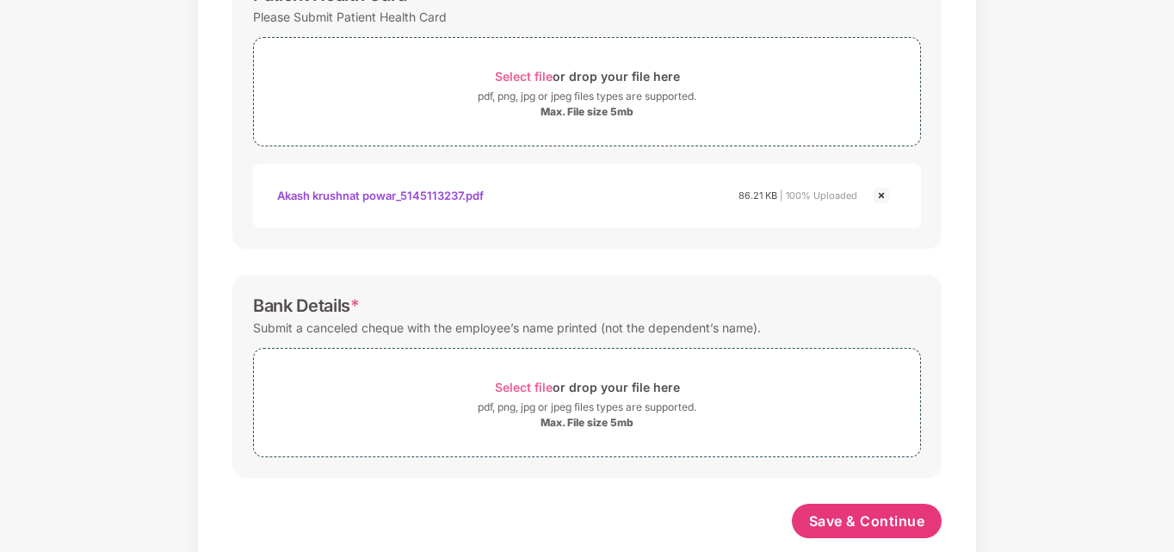
scroll to position [805, 0]
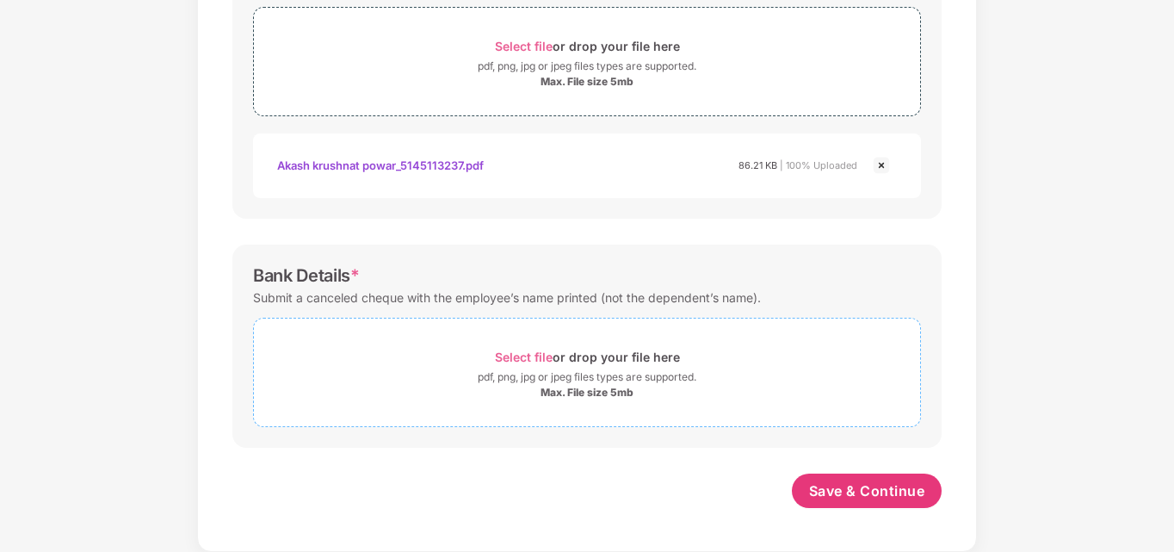
click at [524, 347] on div "Select file or drop your file here" at bounding box center [587, 356] width 185 height 23
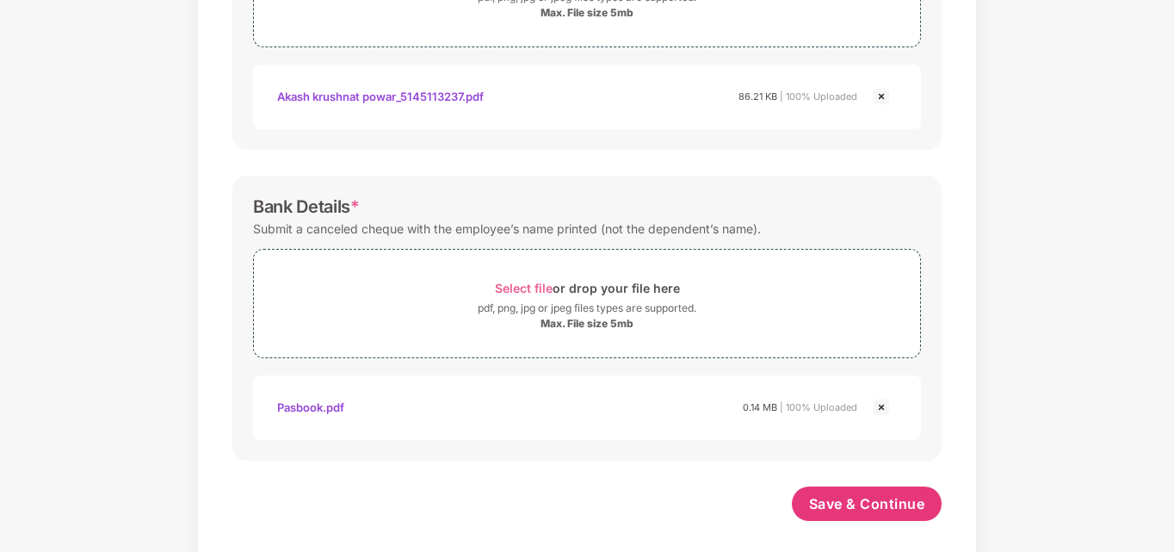
scroll to position [887, 0]
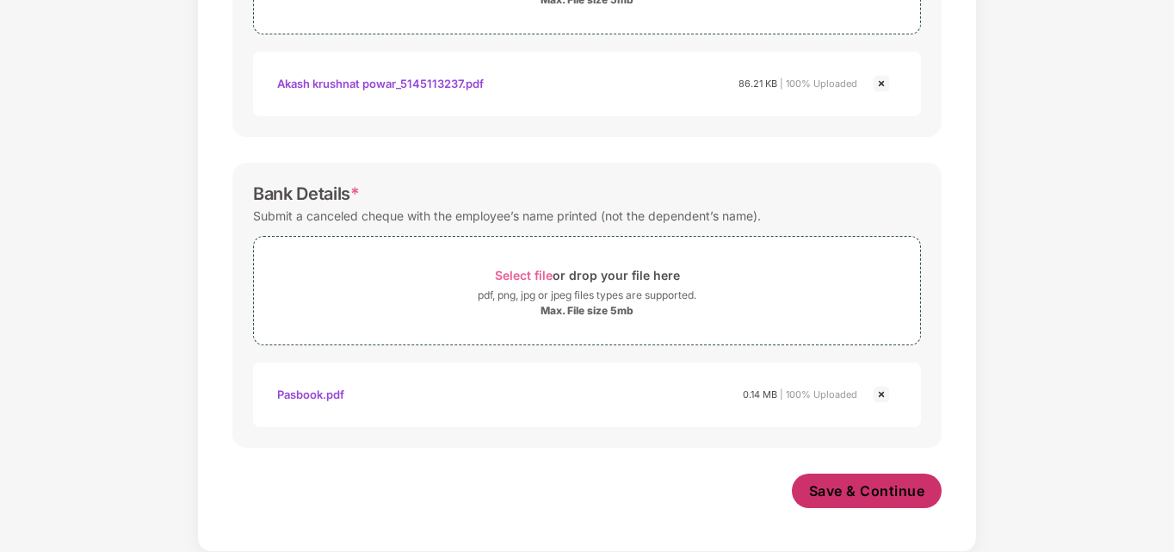
click at [859, 489] on span "Save & Continue" at bounding box center [867, 490] width 116 height 19
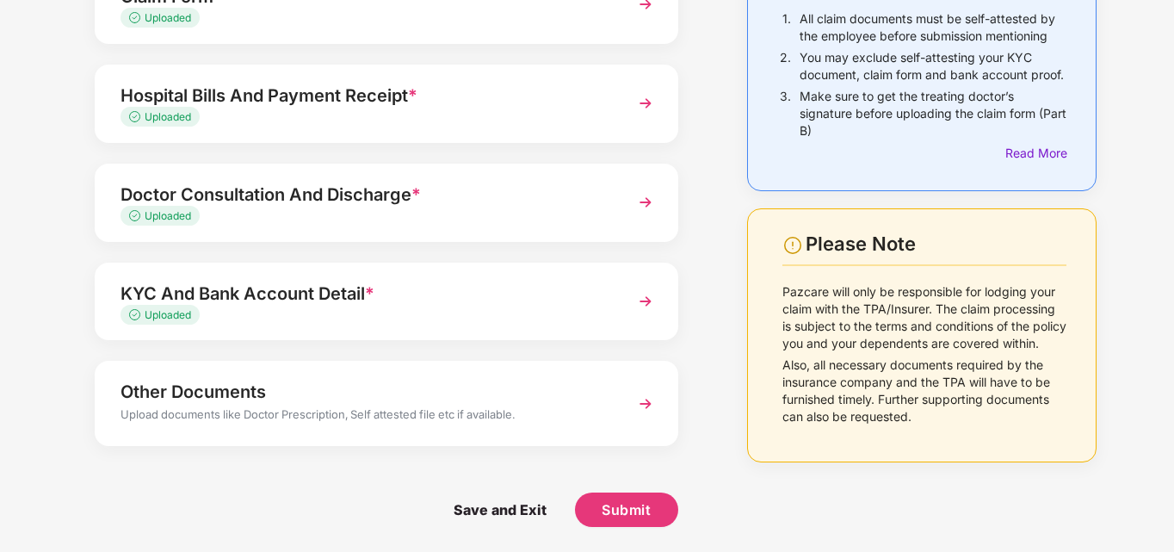
scroll to position [168, 0]
click at [597, 402] on div "Other Documents" at bounding box center [364, 391] width 487 height 28
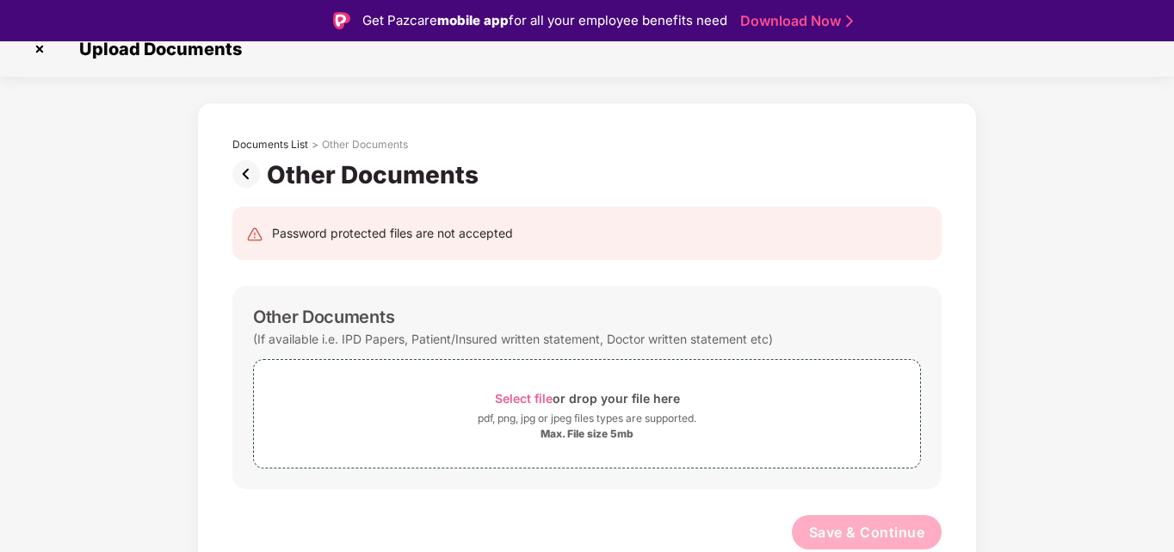
scroll to position [20, 0]
click at [515, 398] on span "Select file" at bounding box center [524, 398] width 58 height 15
click at [521, 398] on span "Select file" at bounding box center [524, 398] width 58 height 15
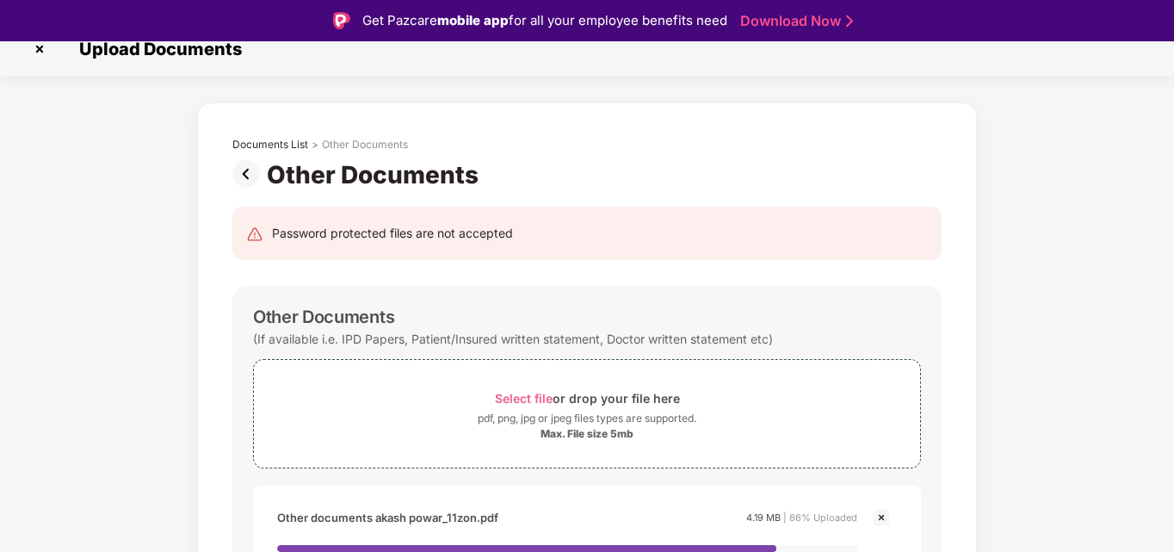
click at [1108, 251] on div "Documents List > Other Documents Other Documents Password protected files are n…" at bounding box center [587, 397] width 1174 height 591
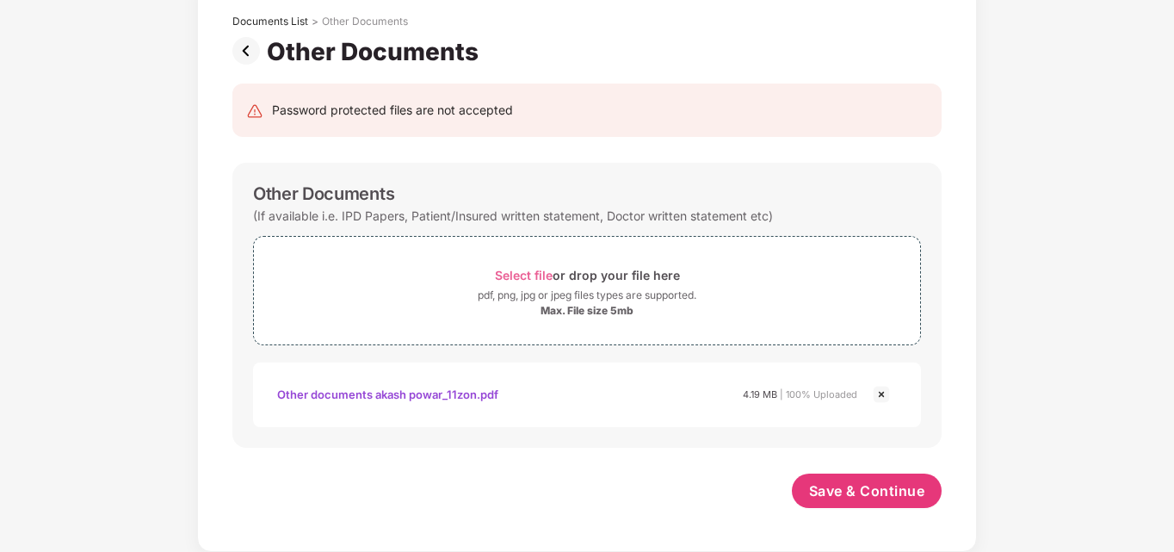
scroll to position [102, 0]
click at [839, 489] on span "Save & Continue" at bounding box center [867, 490] width 116 height 19
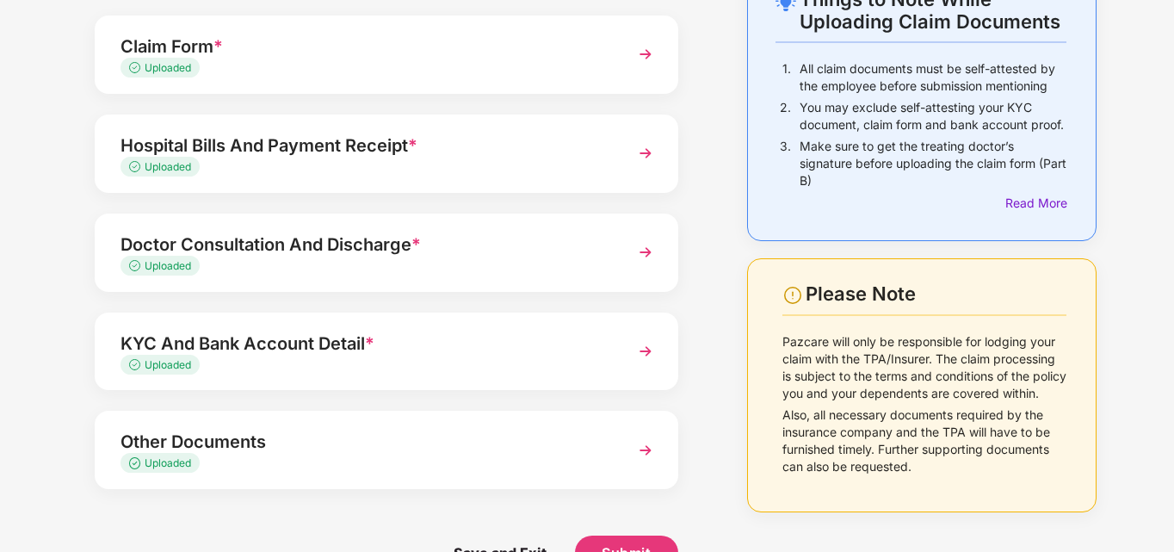
scroll to position [161, 0]
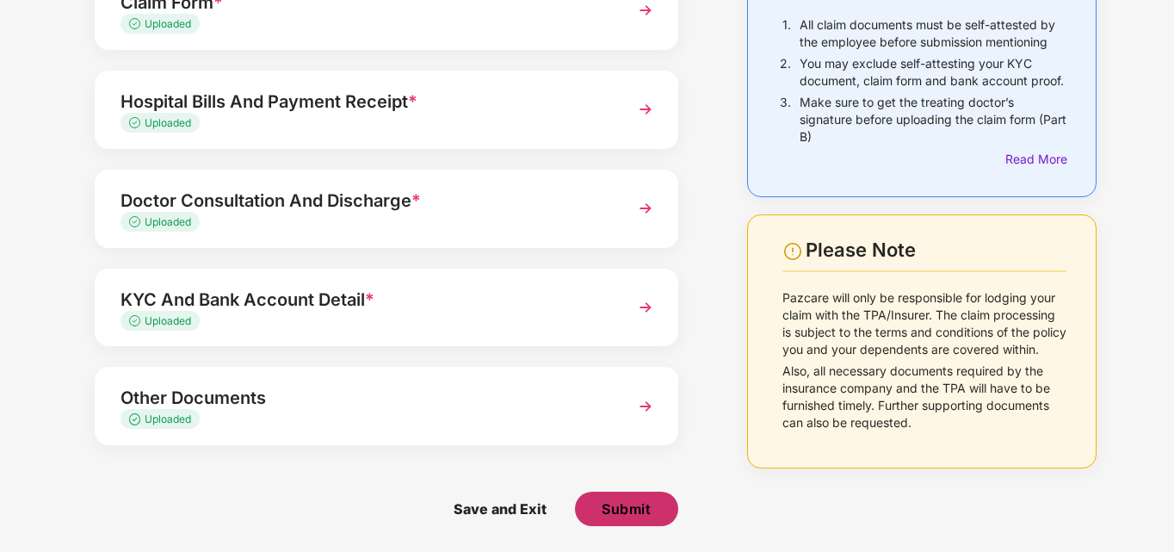
click at [630, 509] on span "Submit" at bounding box center [626, 508] width 49 height 19
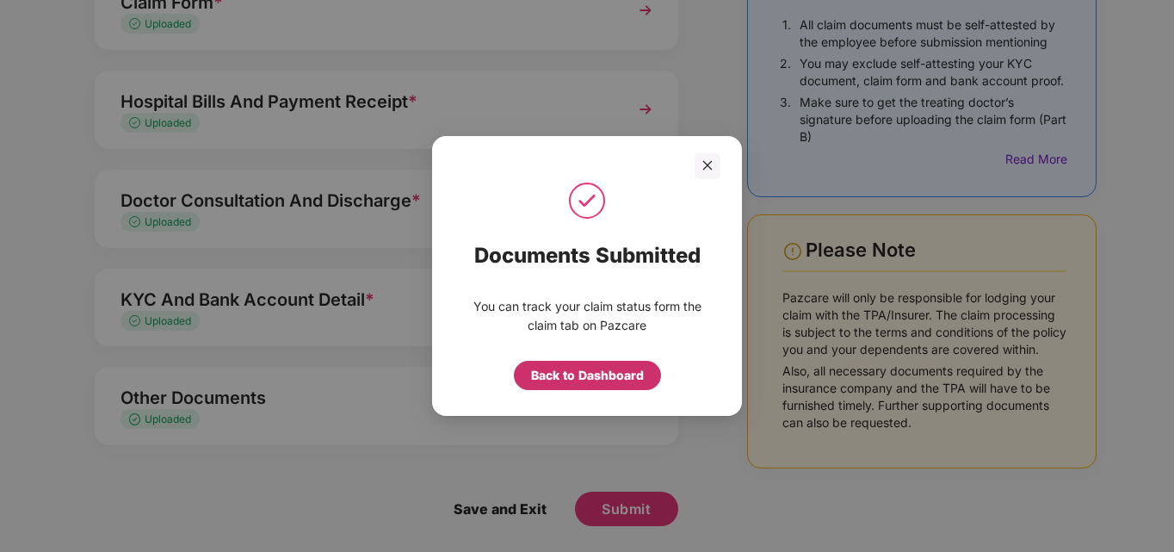
click at [553, 374] on div "Back to Dashboard" at bounding box center [587, 375] width 113 height 19
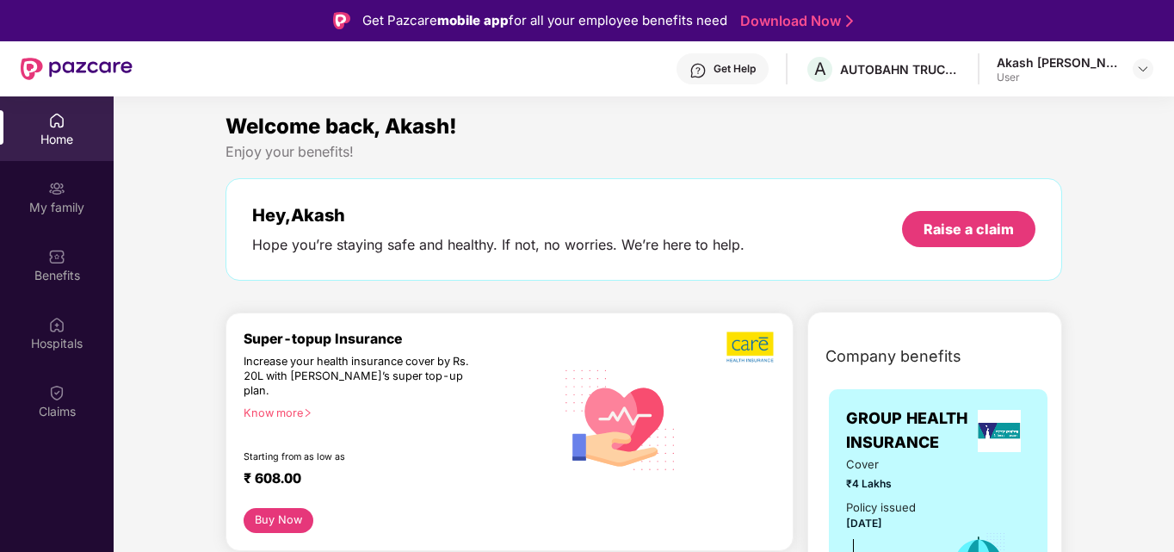
click at [1064, 279] on div "Welcome back, Akash! Enjoy your benefits! Hey, [PERSON_NAME] you’re staying saf…" at bounding box center [644, 204] width 850 height 188
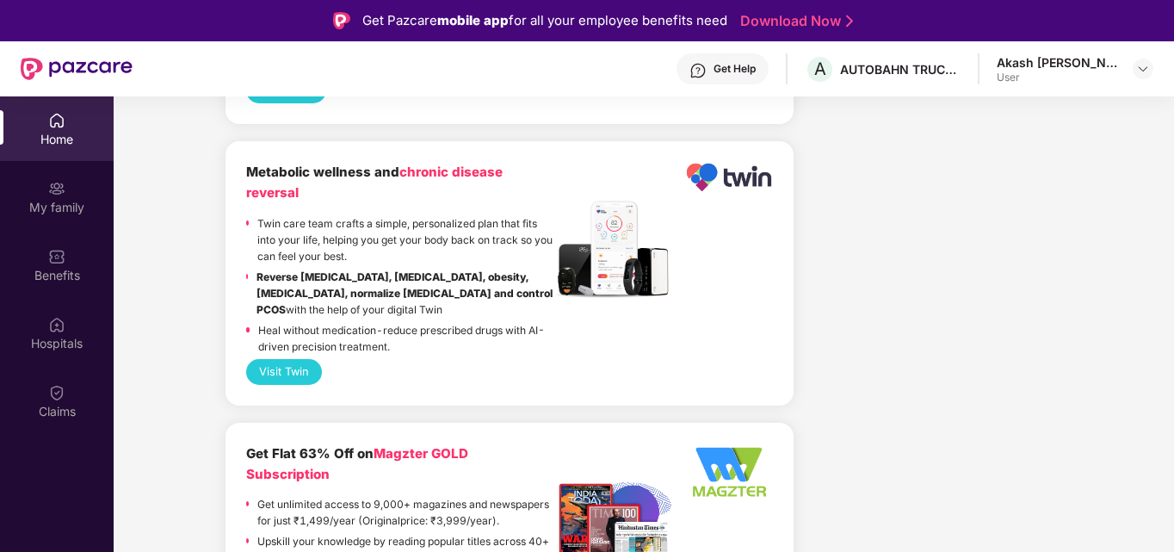
scroll to position [3202, 0]
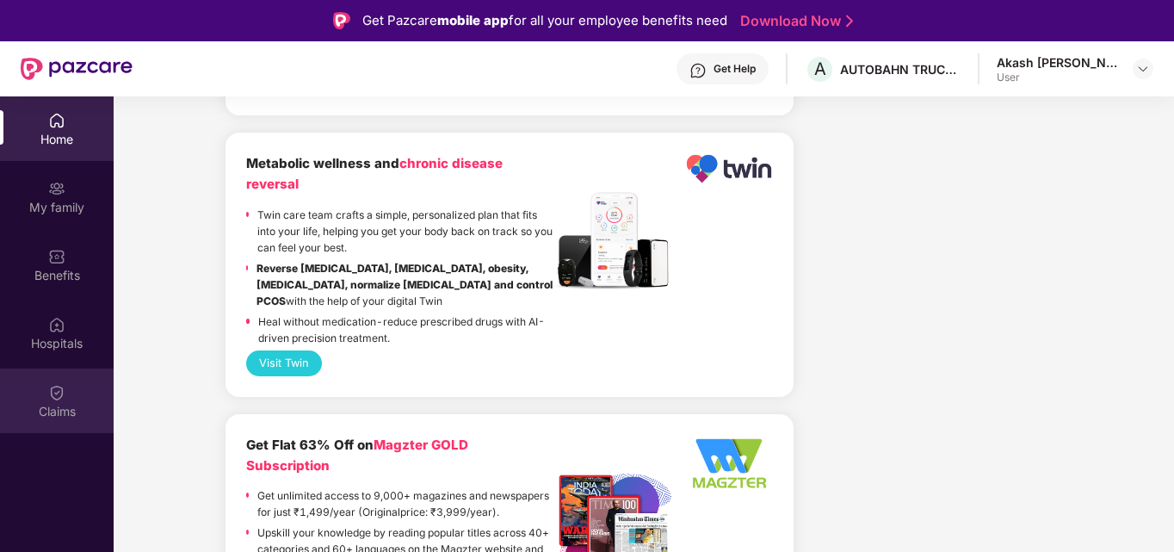
click at [59, 399] on img at bounding box center [56, 392] width 17 height 17
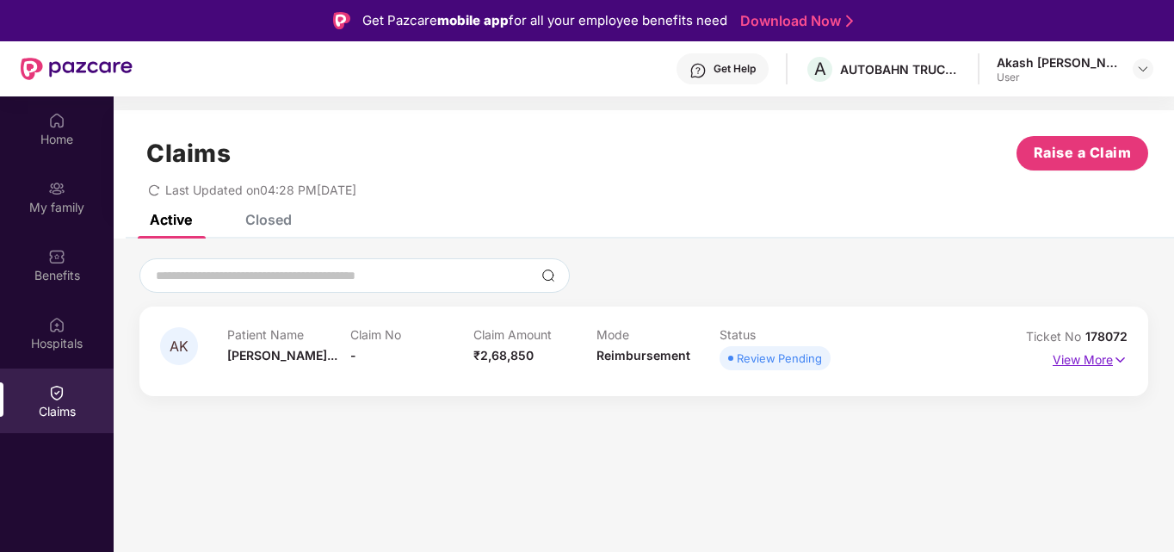
click at [1106, 362] on p "View More" at bounding box center [1090, 357] width 75 height 23
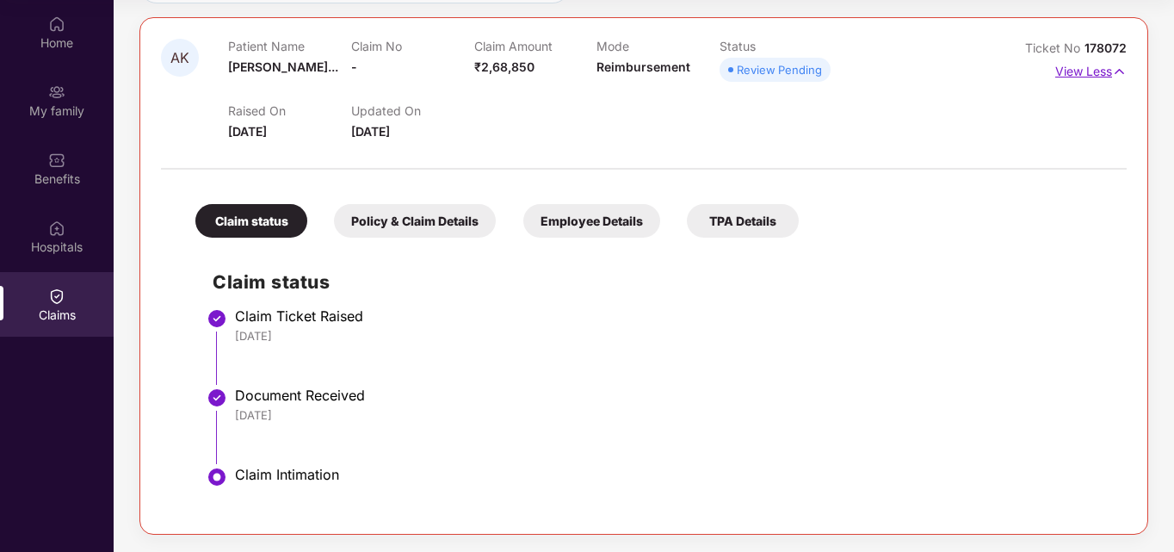
scroll to position [158, 0]
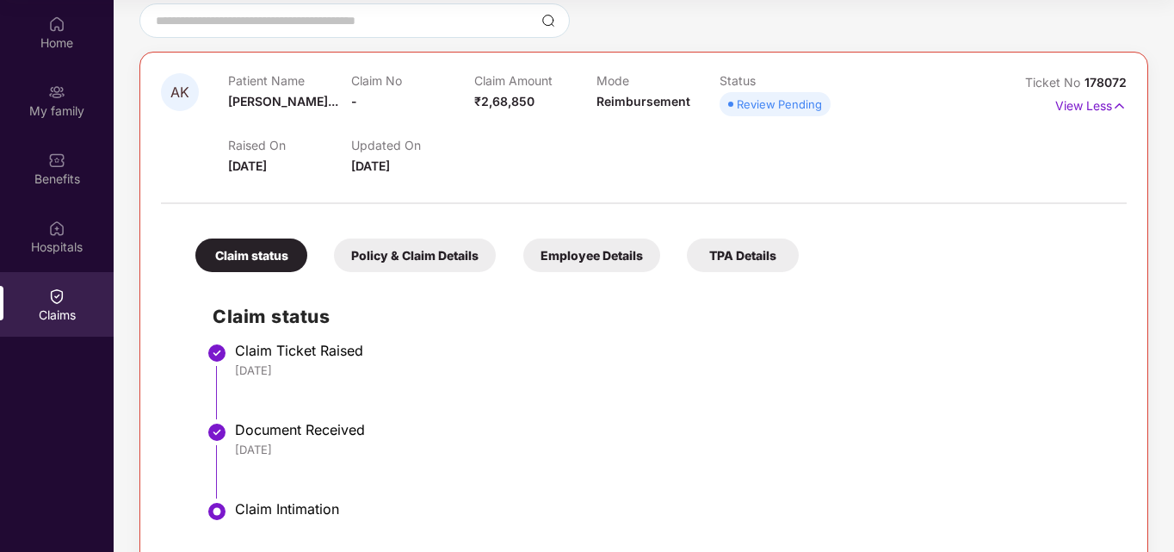
click at [420, 247] on div "Policy & Claim Details" at bounding box center [415, 255] width 162 height 34
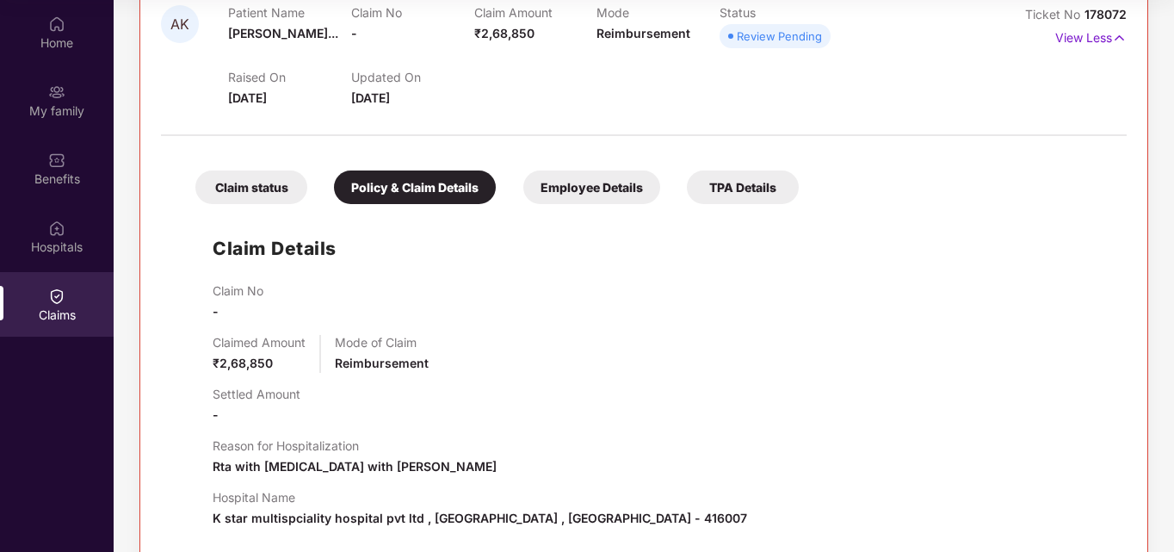
scroll to position [216, 0]
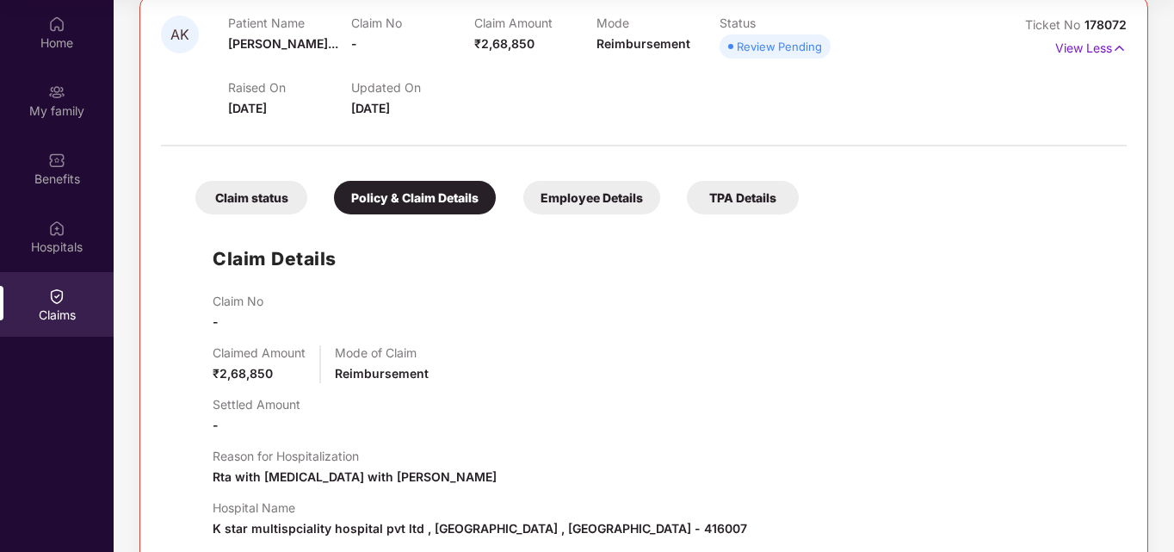
click at [603, 195] on div "Employee Details" at bounding box center [591, 198] width 137 height 34
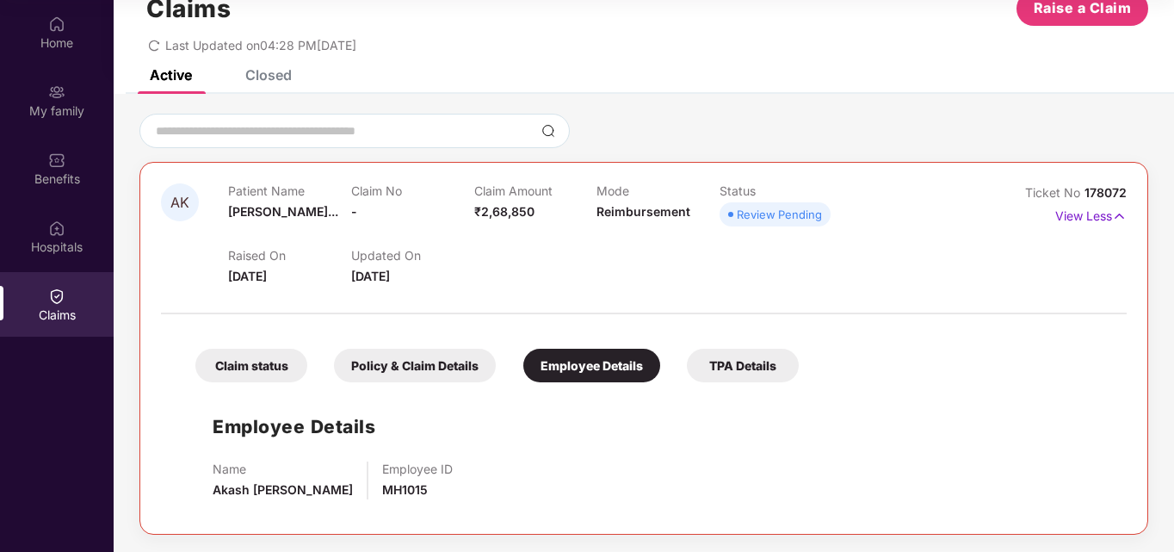
click at [649, 475] on div "Name Akash Krushnat Powar Employee ID MH1015" at bounding box center [661, 480] width 897 height 38
click at [726, 374] on div "TPA Details" at bounding box center [743, 366] width 112 height 34
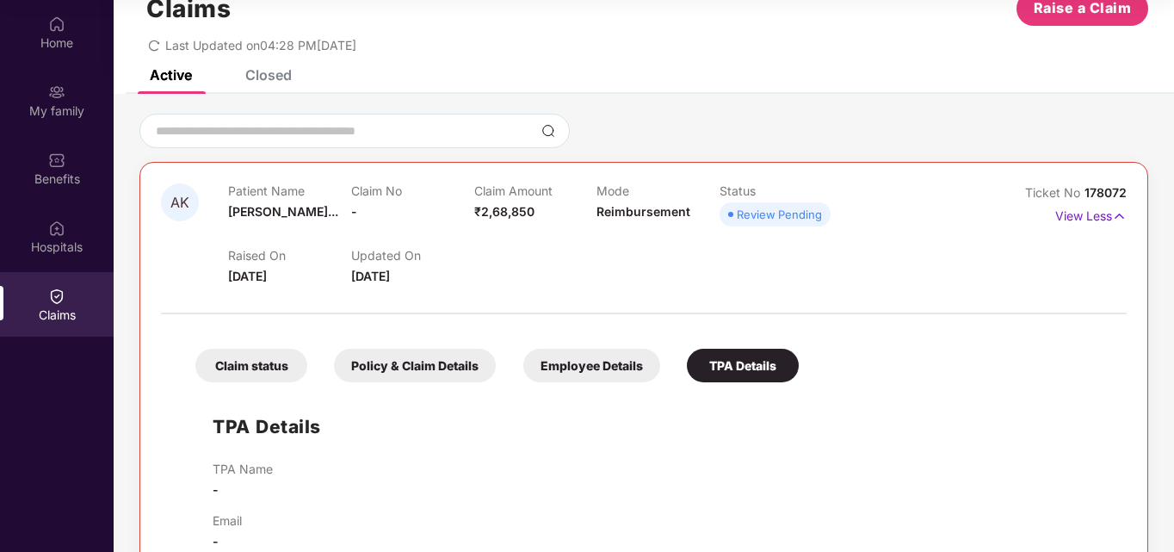
scroll to position [86, 0]
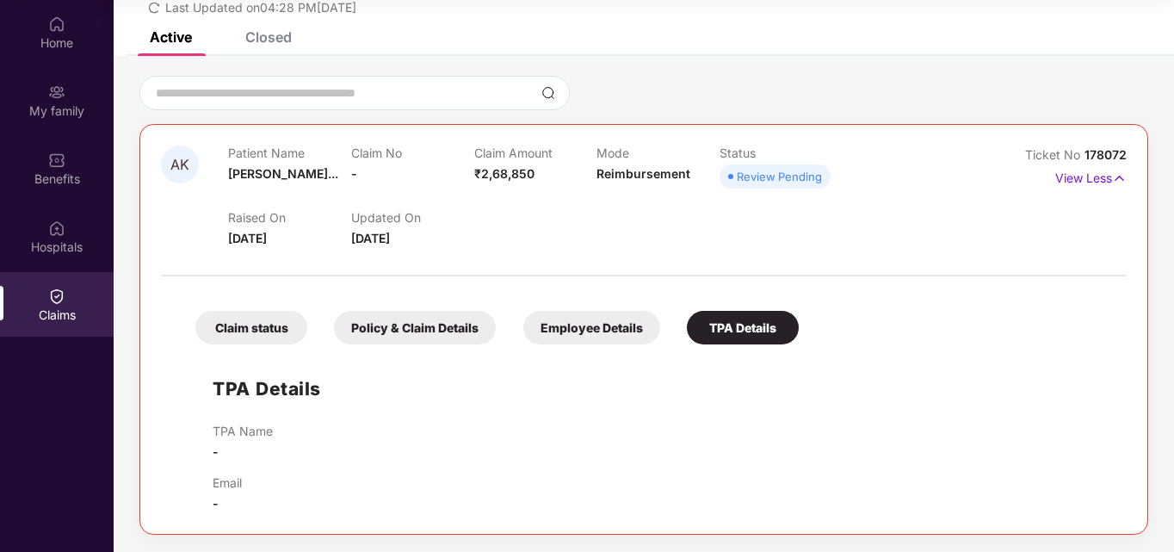
click at [667, 429] on div "TPA Name -" at bounding box center [661, 443] width 897 height 38
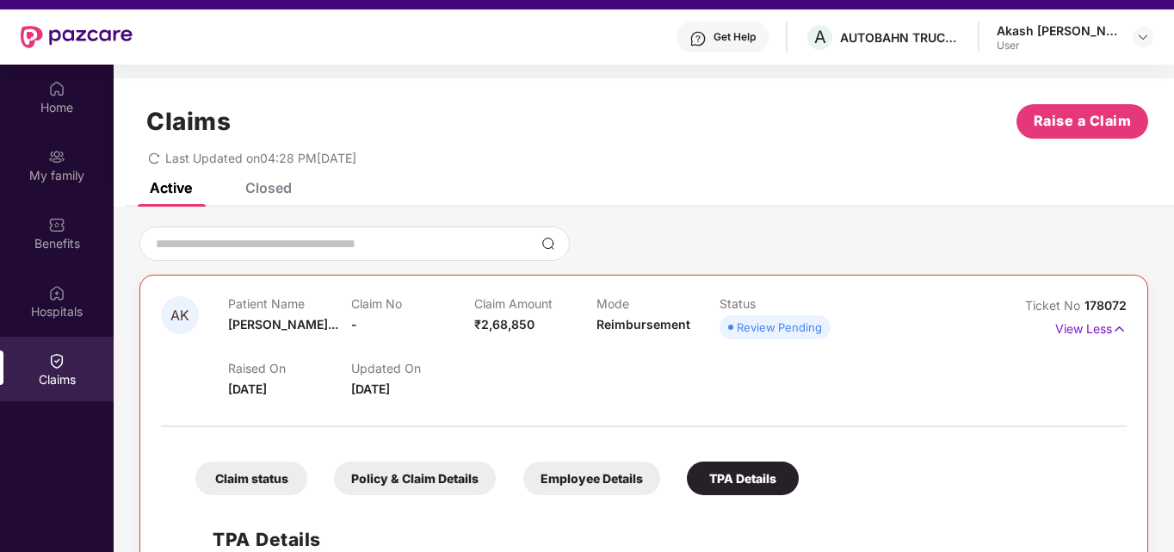
scroll to position [28, 0]
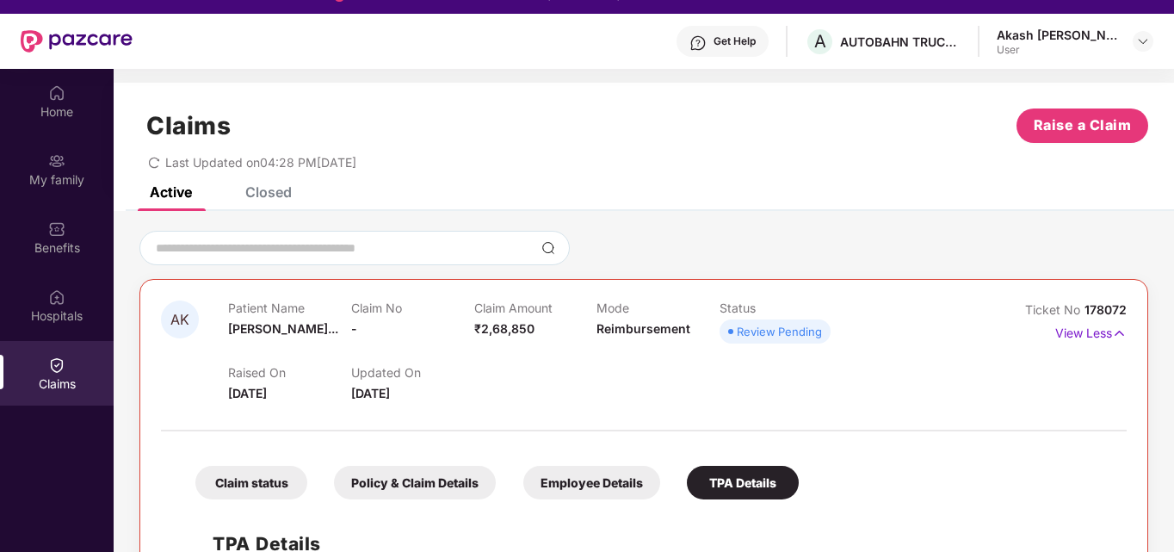
click at [408, 225] on div "AK Patient Name Akash Krushna... Claim No - Claim Amount ₹2,68,850 Mode Reimbur…" at bounding box center [644, 459] width 1060 height 496
click at [55, 105] on div "Home" at bounding box center [57, 111] width 114 height 17
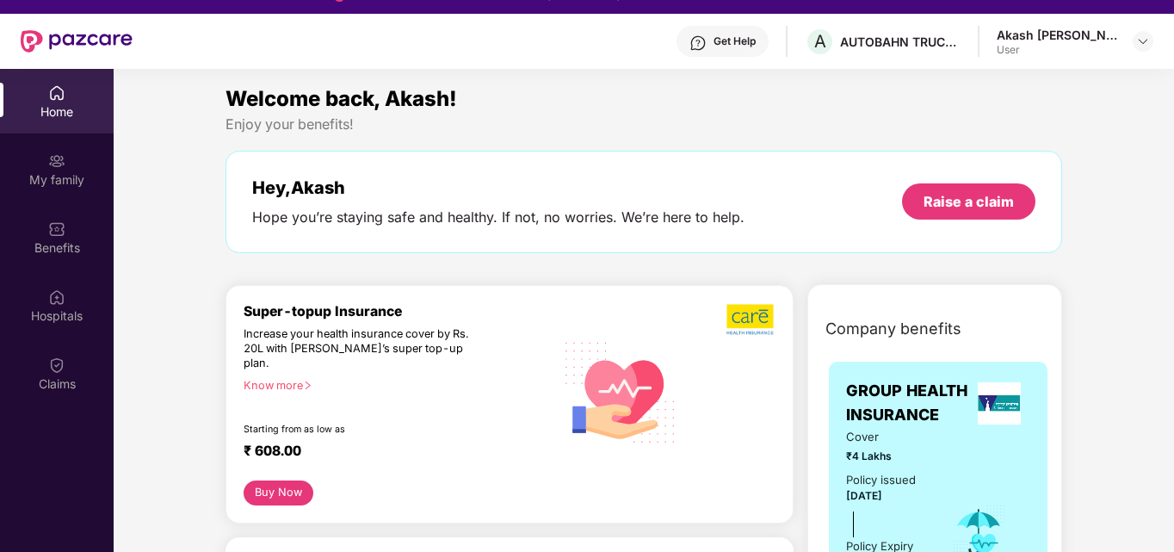
click at [65, 98] on img at bounding box center [56, 92] width 17 height 17
click at [939, 200] on div "Raise a claim" at bounding box center [969, 201] width 90 height 19
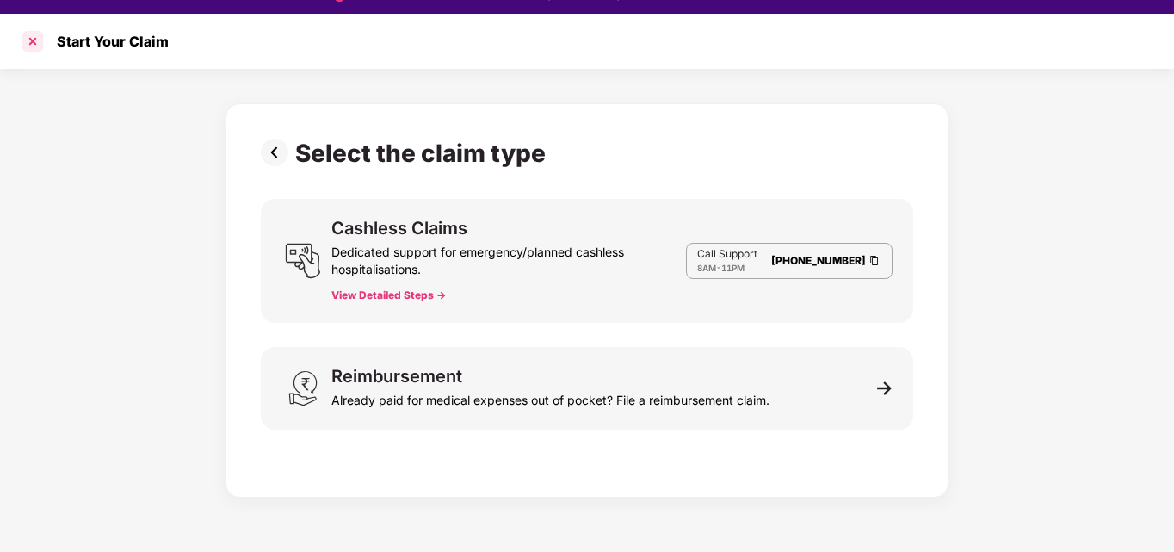
click at [28, 35] on div at bounding box center [33, 42] width 28 height 28
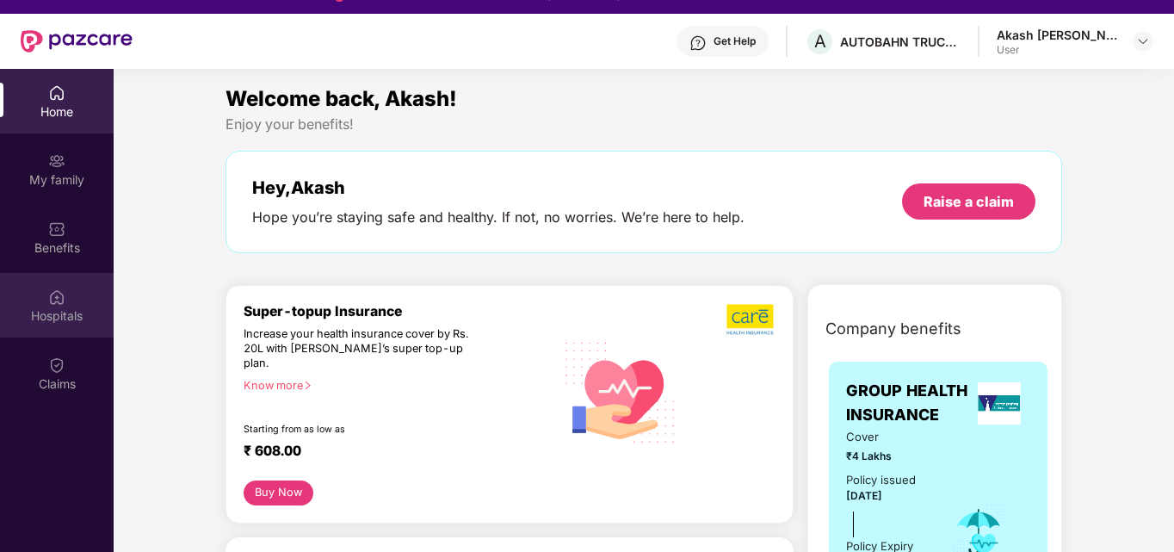
click at [52, 312] on div "Hospitals" at bounding box center [57, 315] width 114 height 17
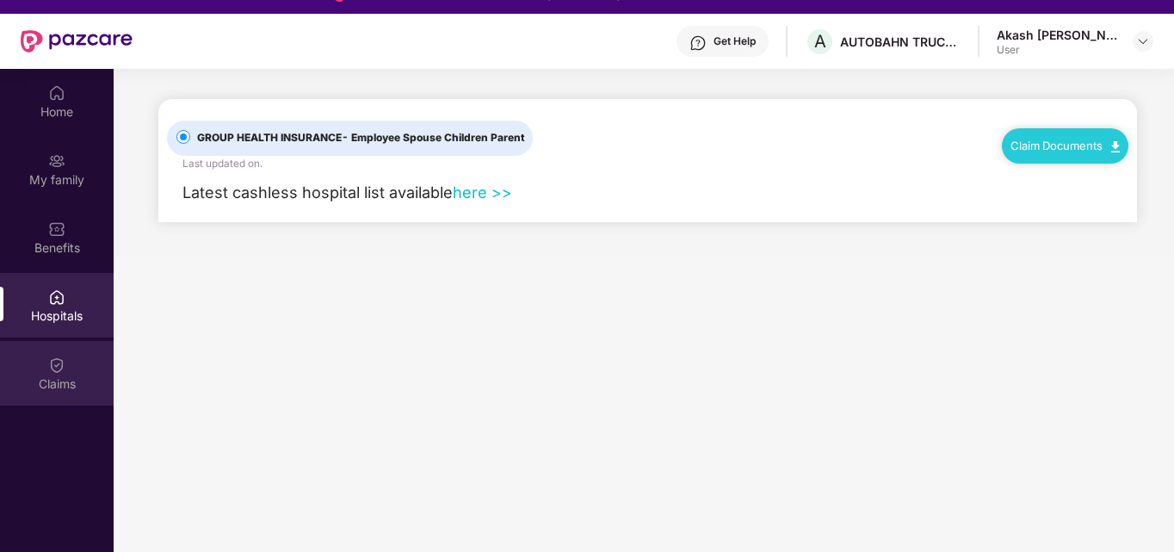
click at [46, 375] on div "Claims" at bounding box center [57, 383] width 114 height 17
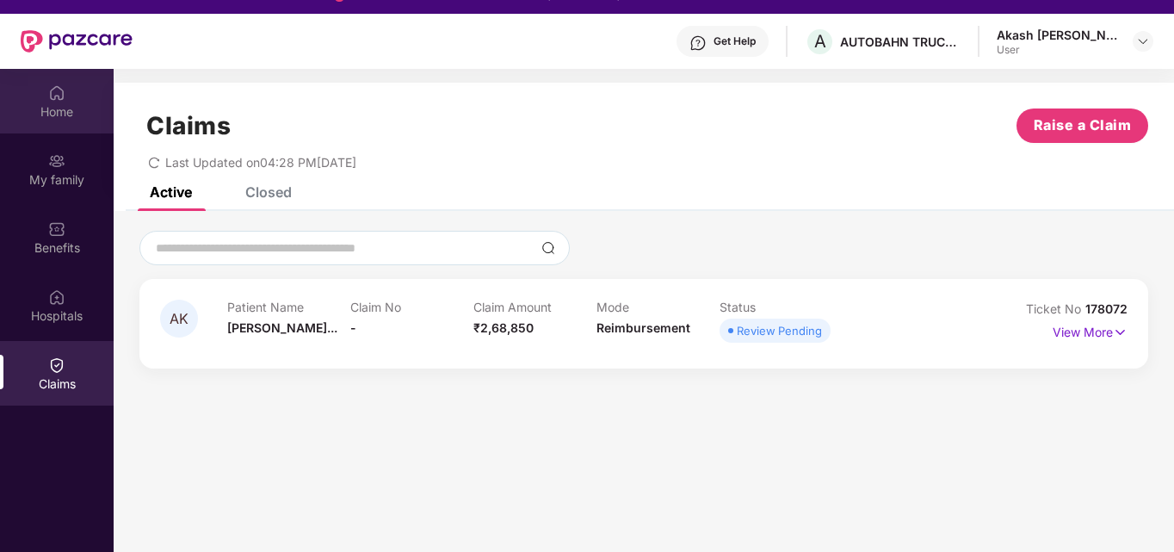
click at [54, 88] on img at bounding box center [56, 92] width 17 height 17
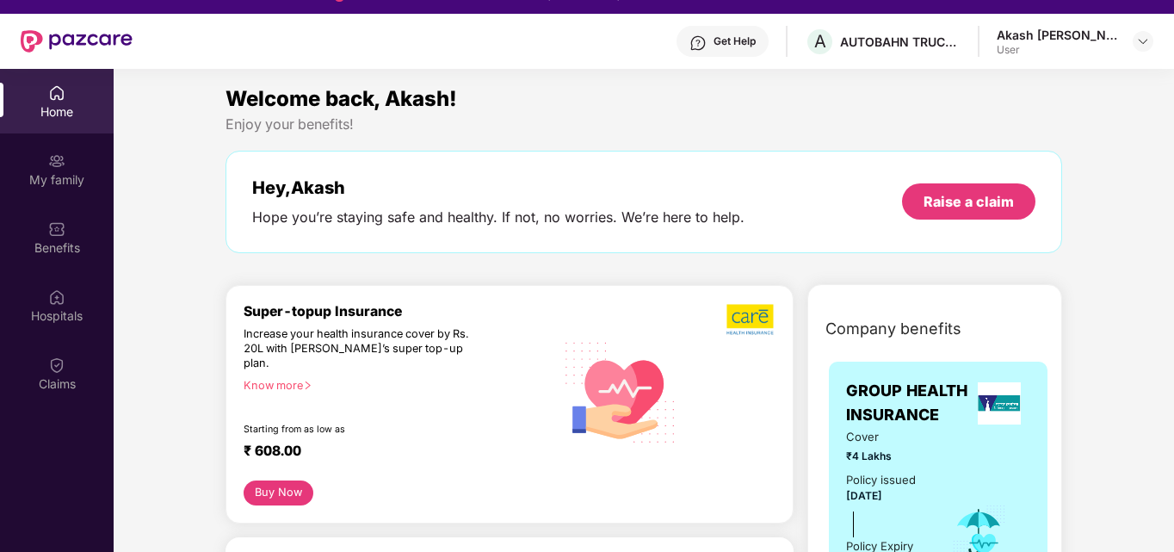
click at [1129, 34] on div "Akash Krushnat Powar User" at bounding box center [1075, 42] width 157 height 30
click at [1149, 41] on img at bounding box center [1143, 41] width 14 height 14
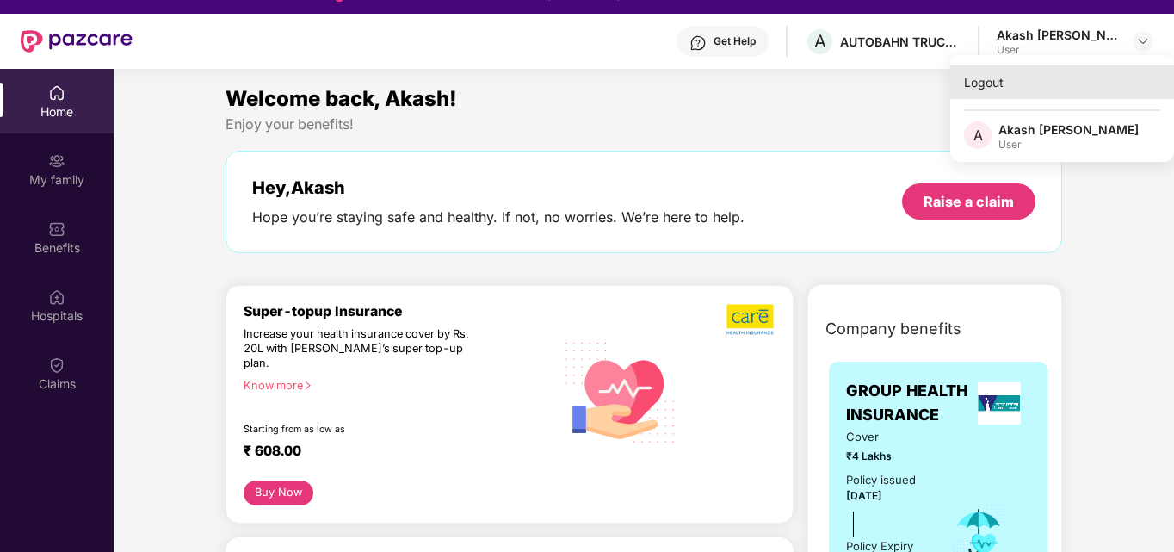
click at [983, 76] on div "Logout" at bounding box center [1062, 82] width 224 height 34
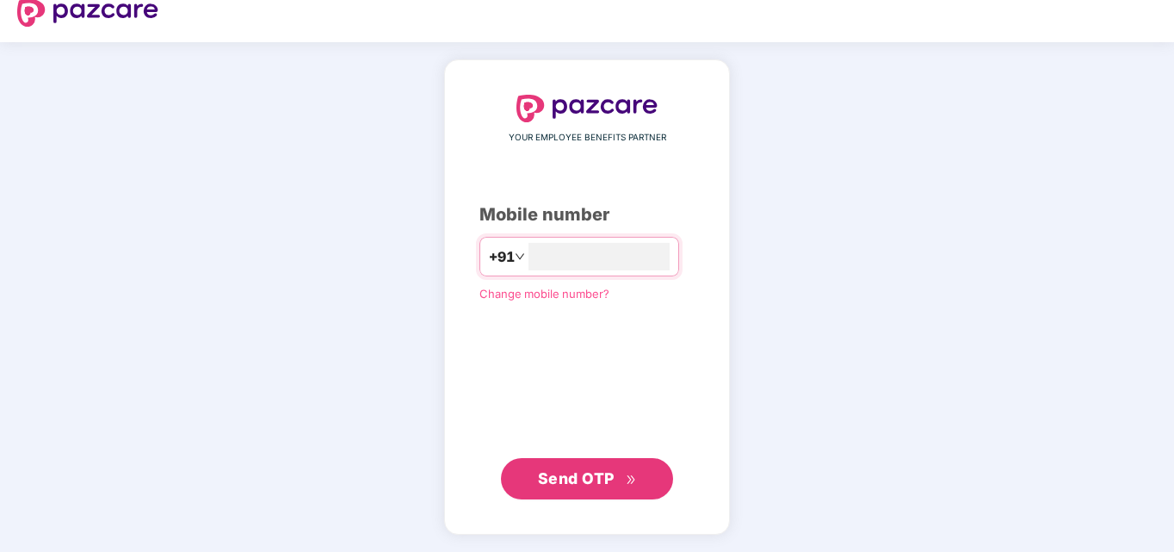
scroll to position [18, 0]
